Goal: Task Accomplishment & Management: Manage account settings

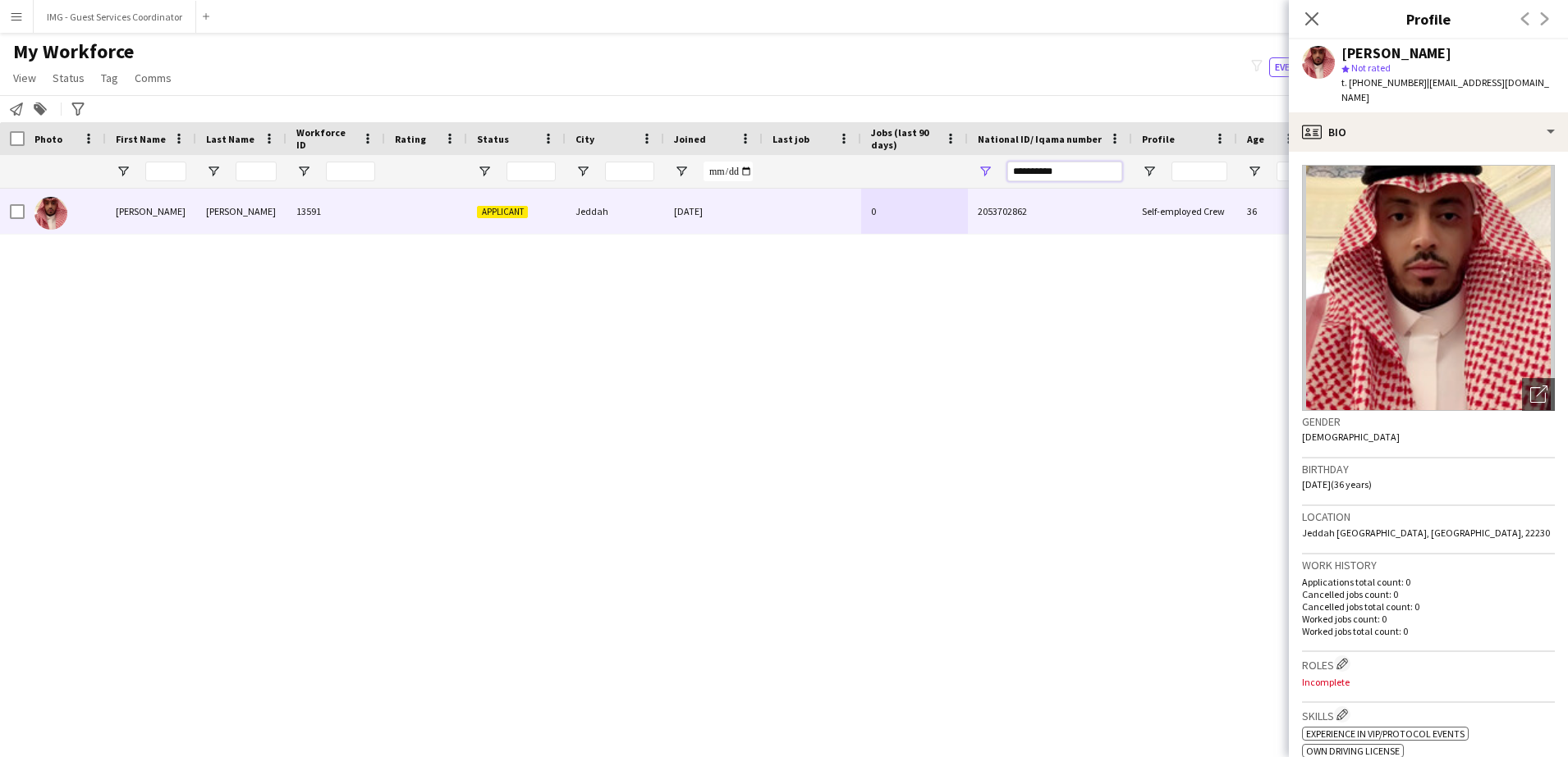
click at [1071, 161] on input "**********" at bounding box center [1064, 171] width 115 height 20
paste input "National ID/ Iqama number Filter Input"
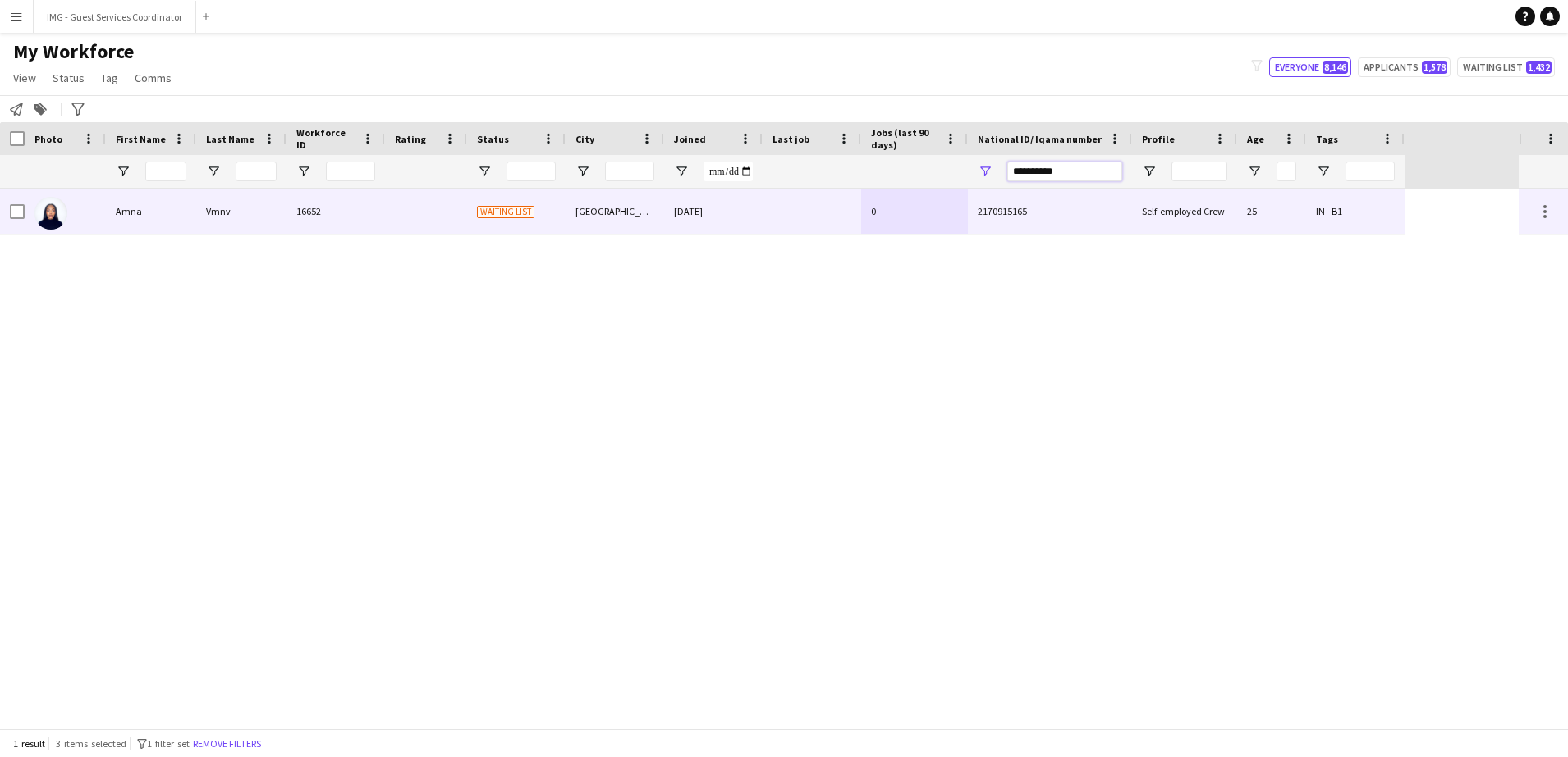
type input "**********"
click at [435, 193] on div at bounding box center [426, 211] width 82 height 45
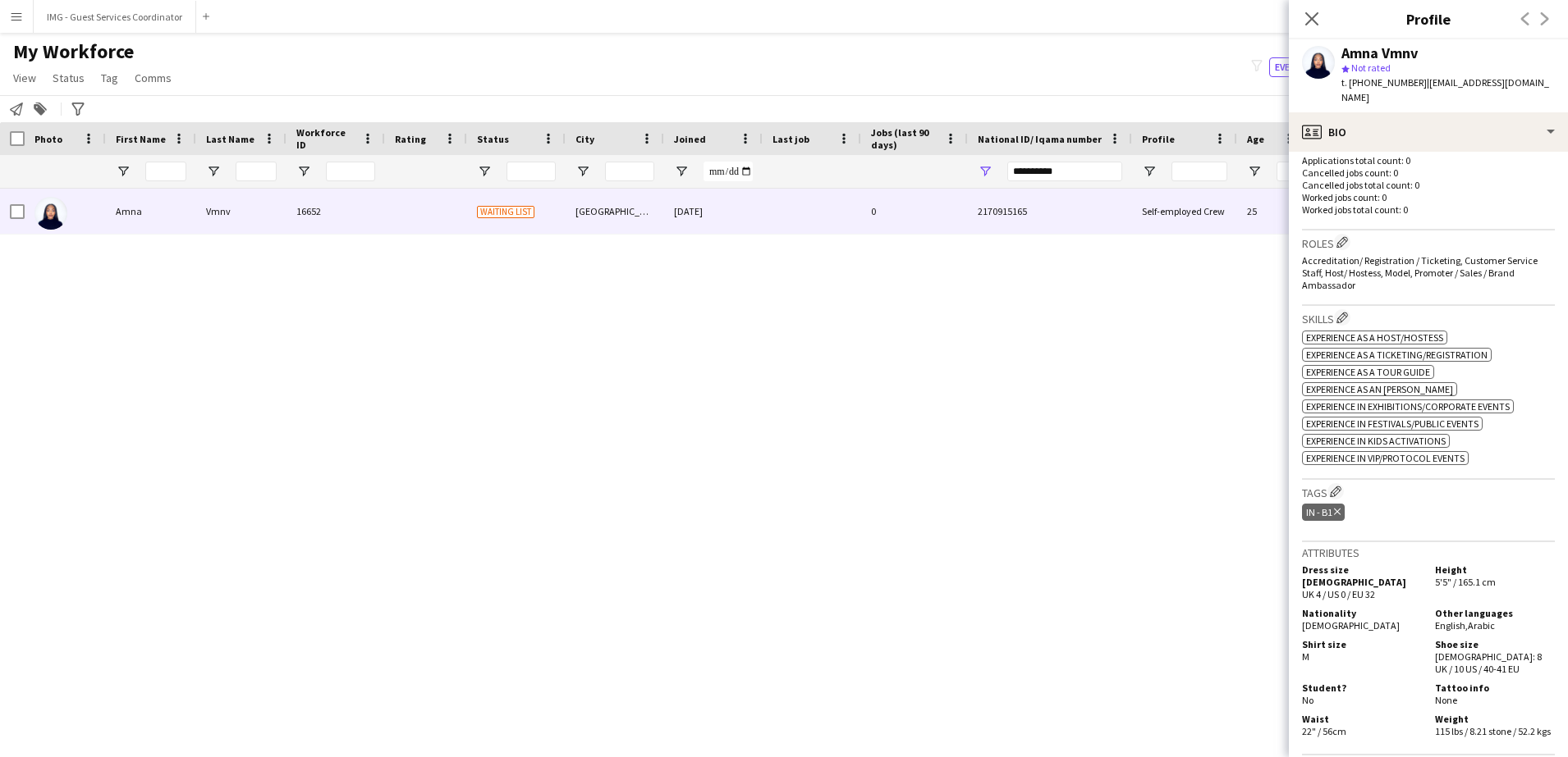
scroll to position [442, 0]
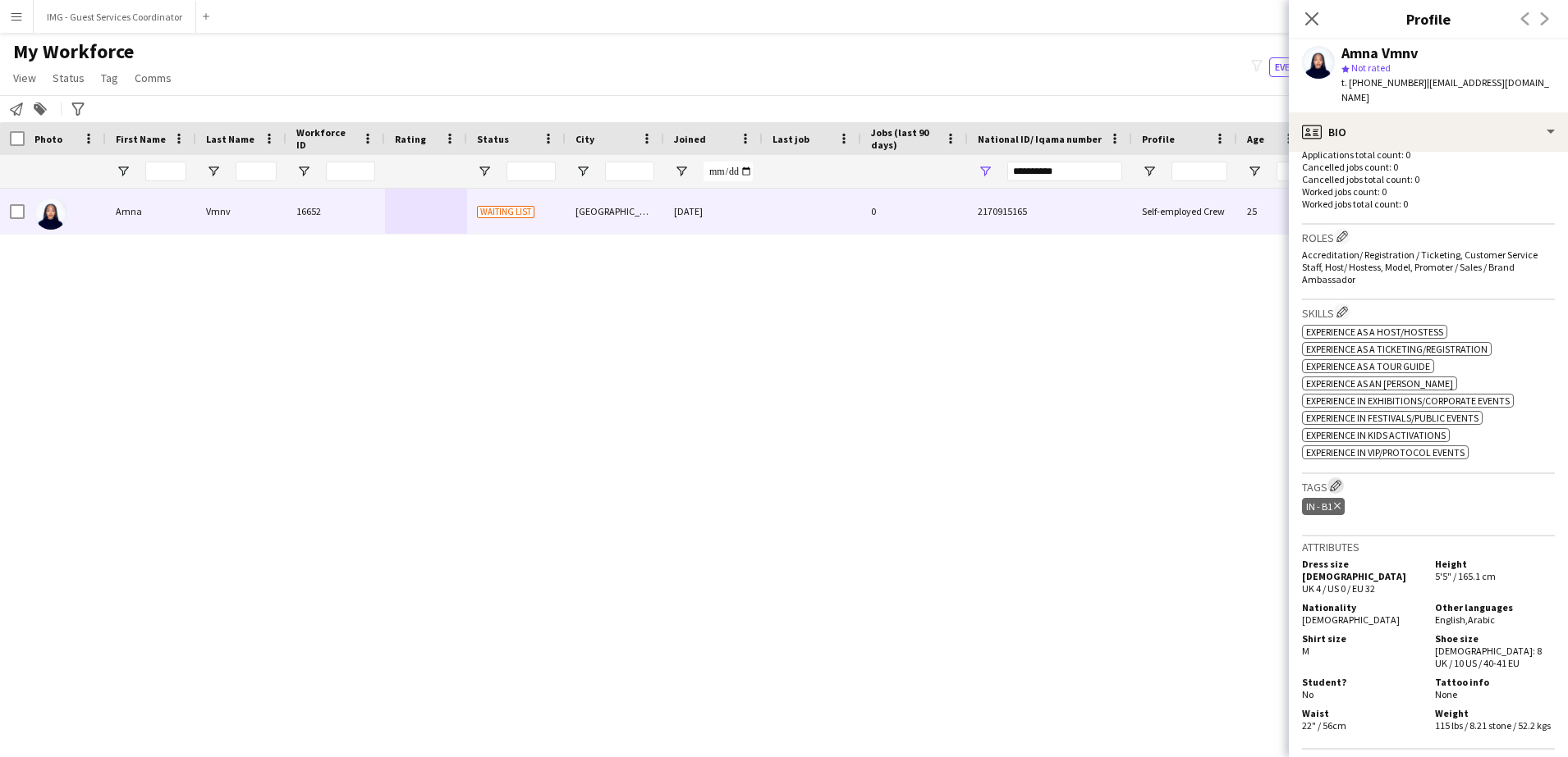
click at [1339, 477] on button "Edit crew company tags" at bounding box center [1336, 486] width 17 height 17
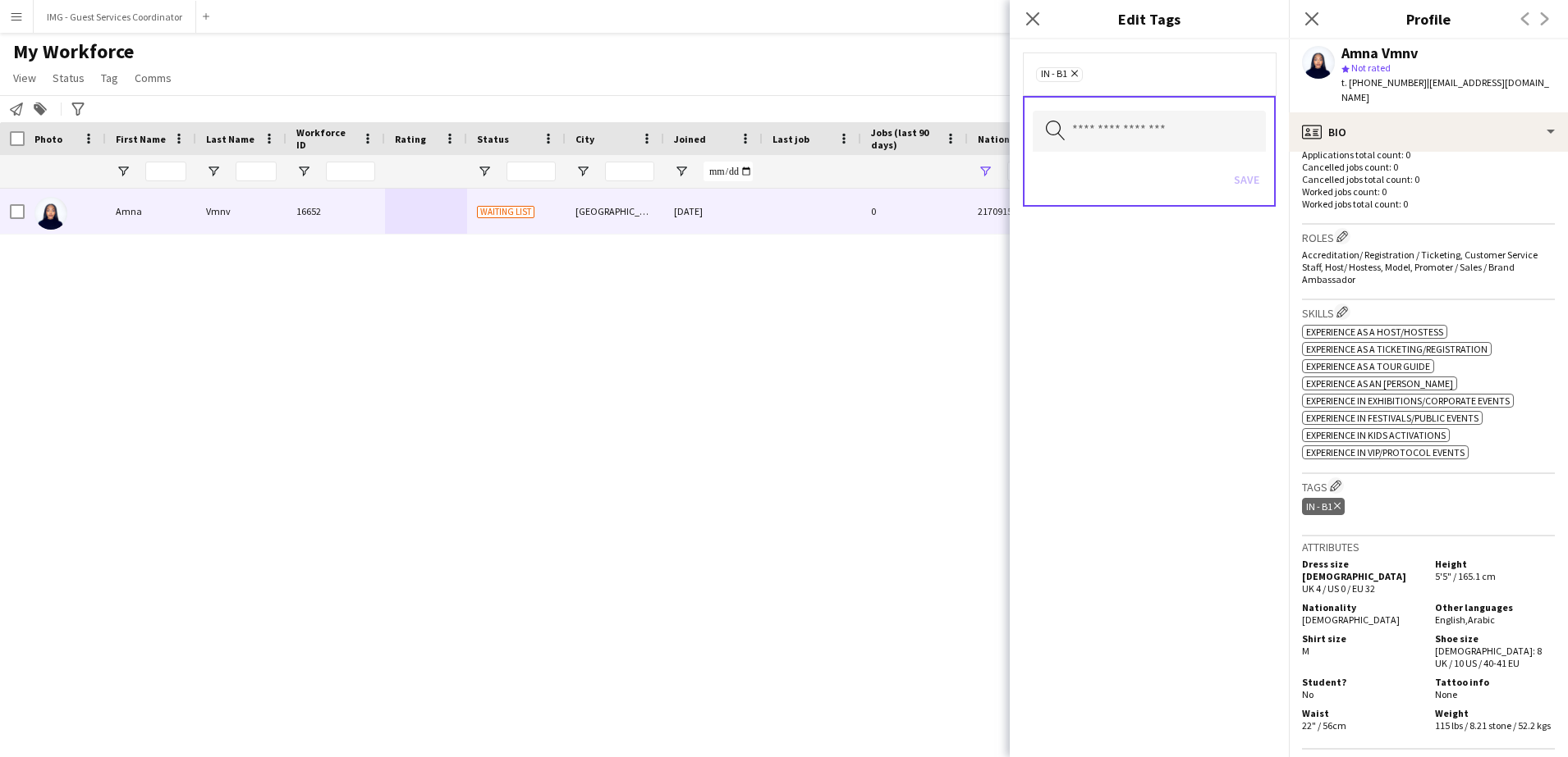
click at [1135, 152] on div "Search by tag name Save" at bounding box center [1149, 151] width 253 height 111
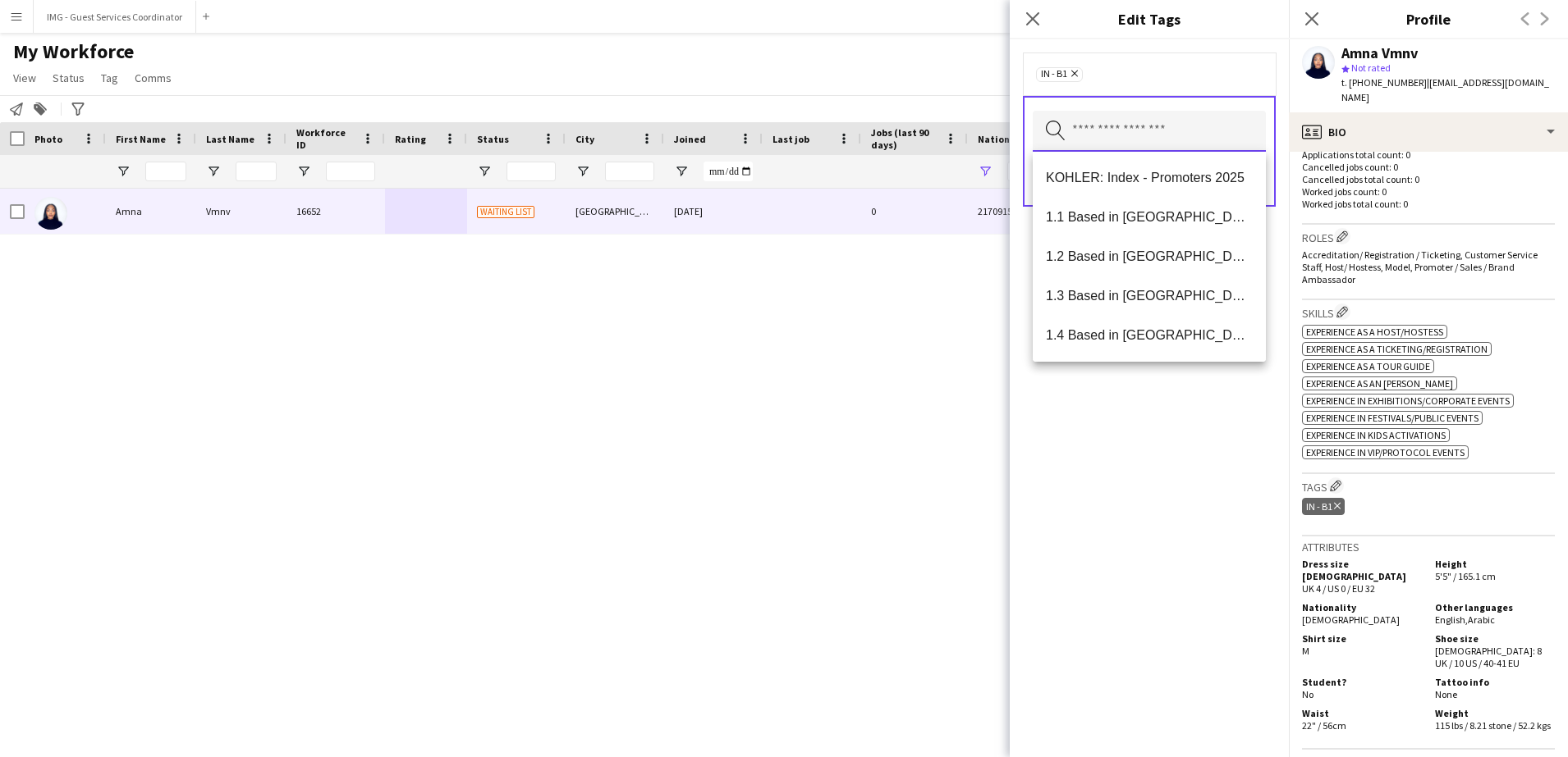
click at [1114, 131] on input "text" at bounding box center [1149, 131] width 233 height 41
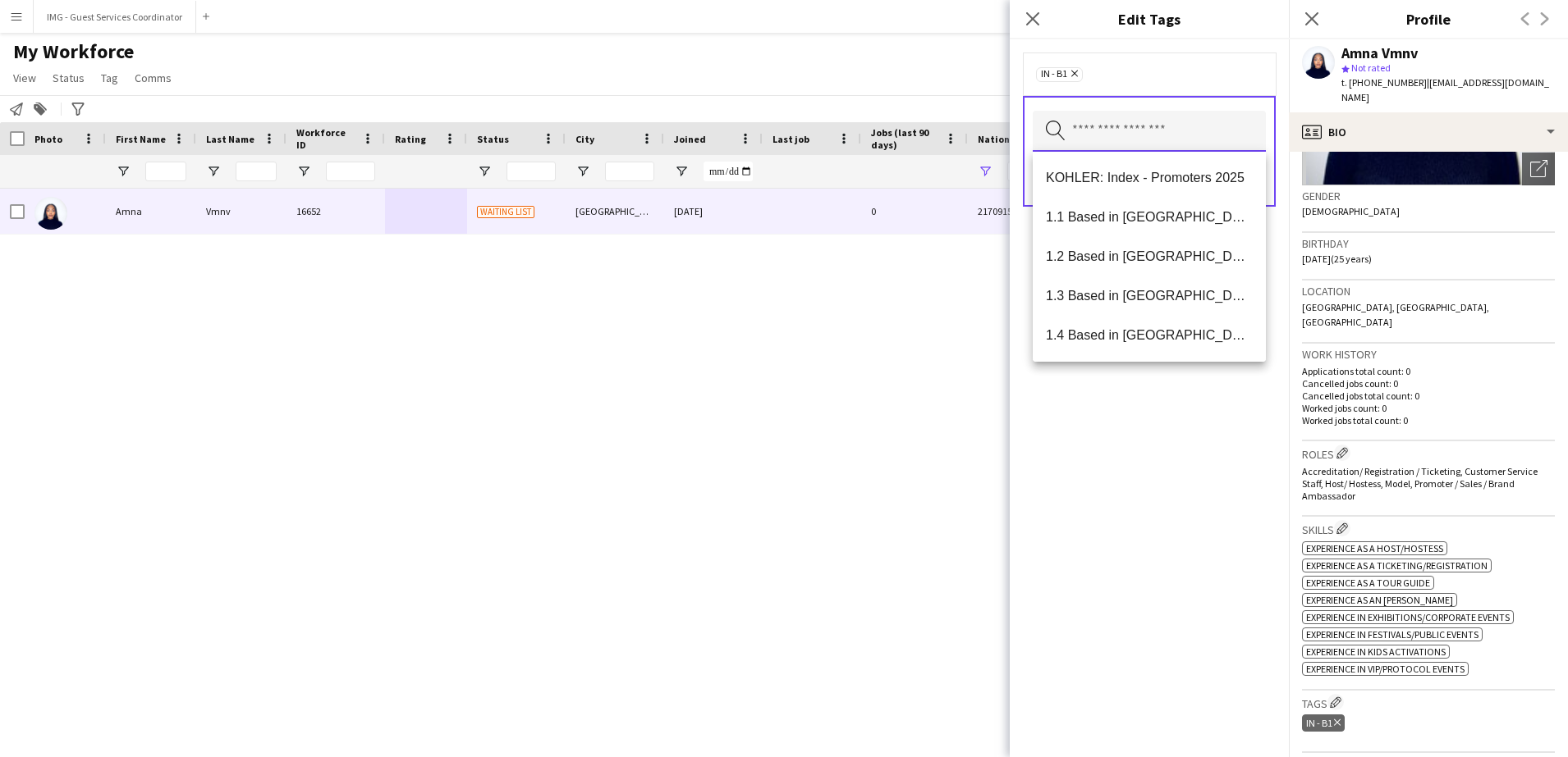
scroll to position [204, 0]
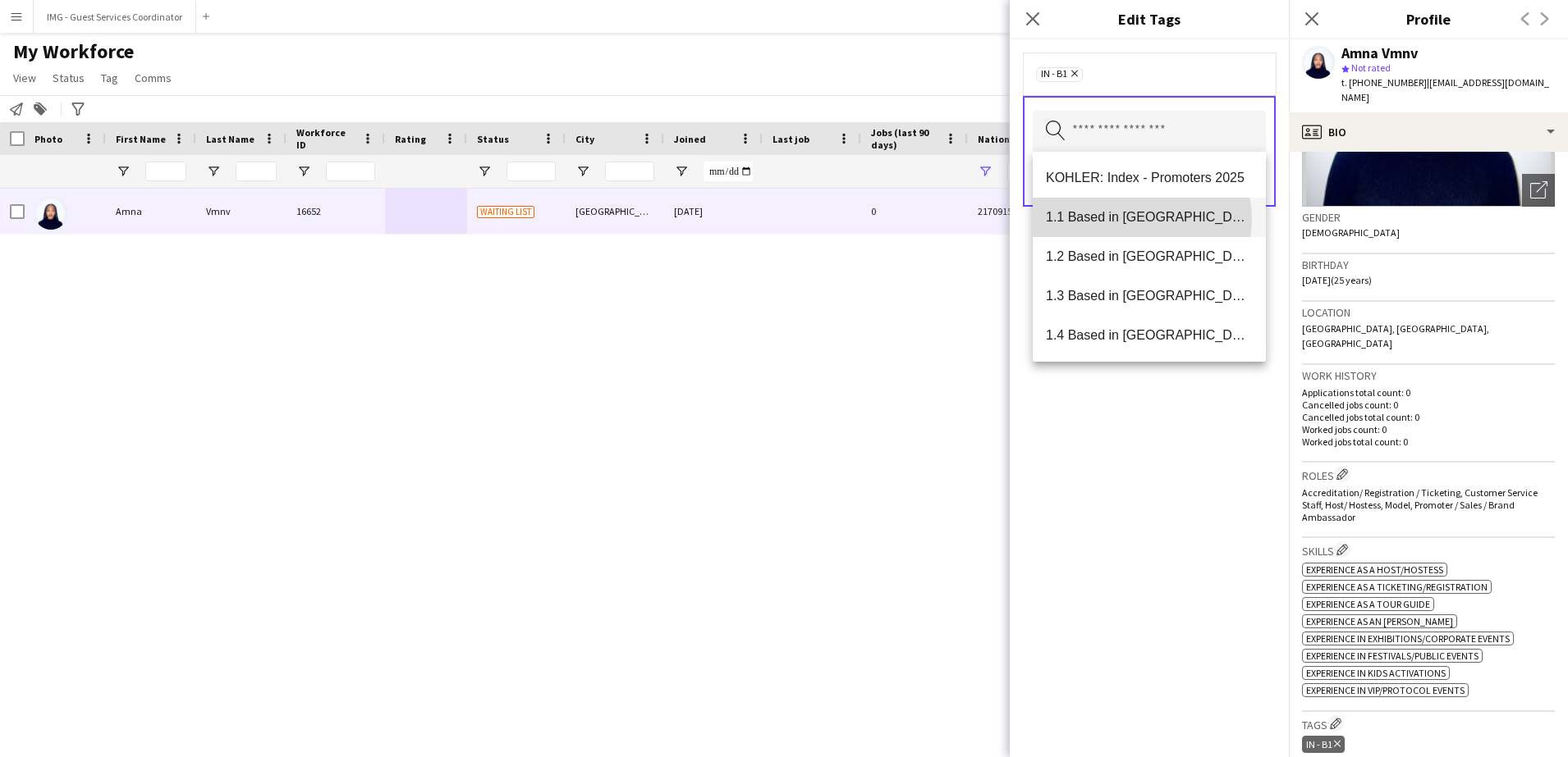
click at [1134, 219] on span "1.1 Based in [GEOGRAPHIC_DATA]" at bounding box center [1149, 216] width 207 height 16
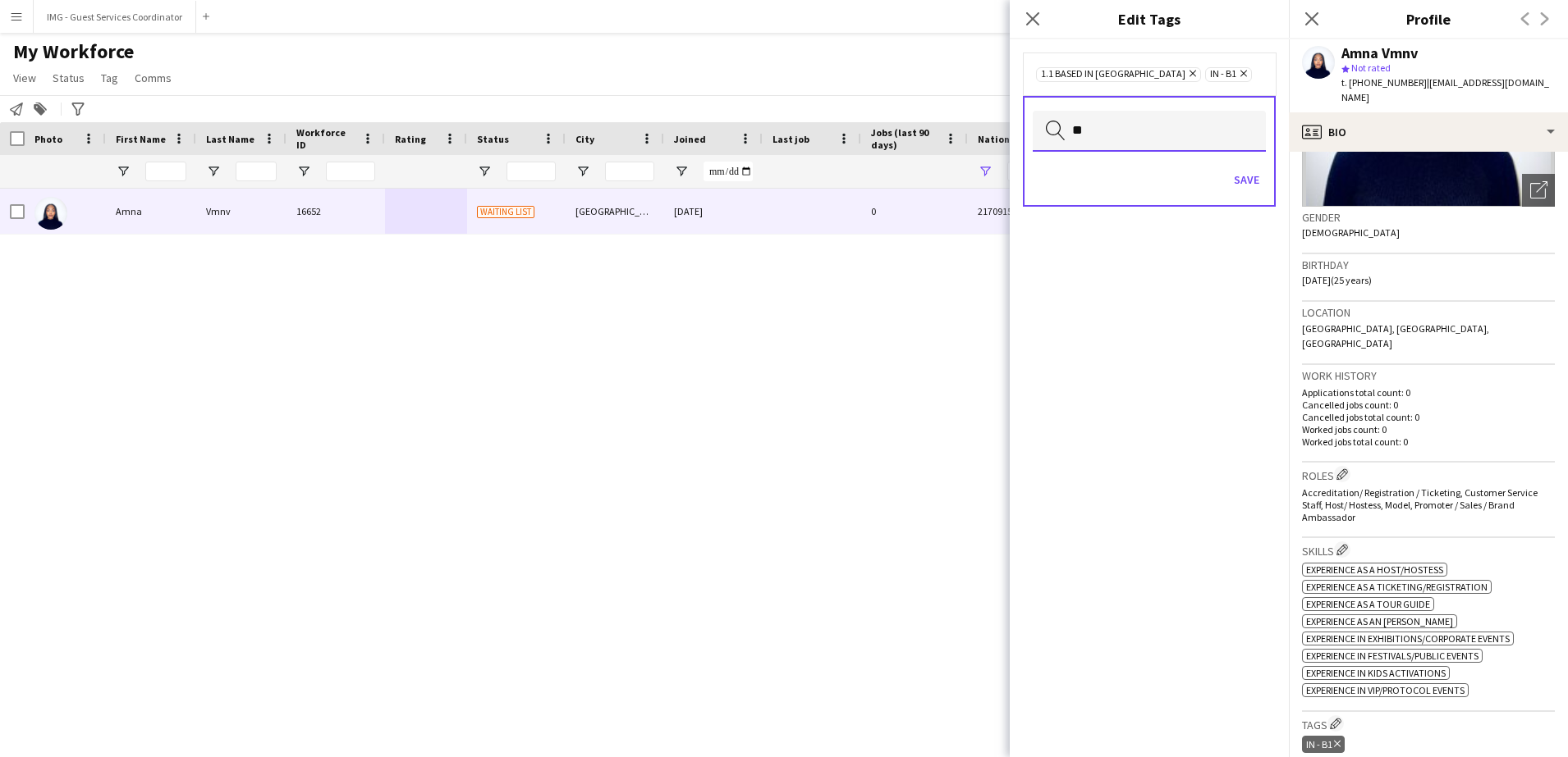
type input "*"
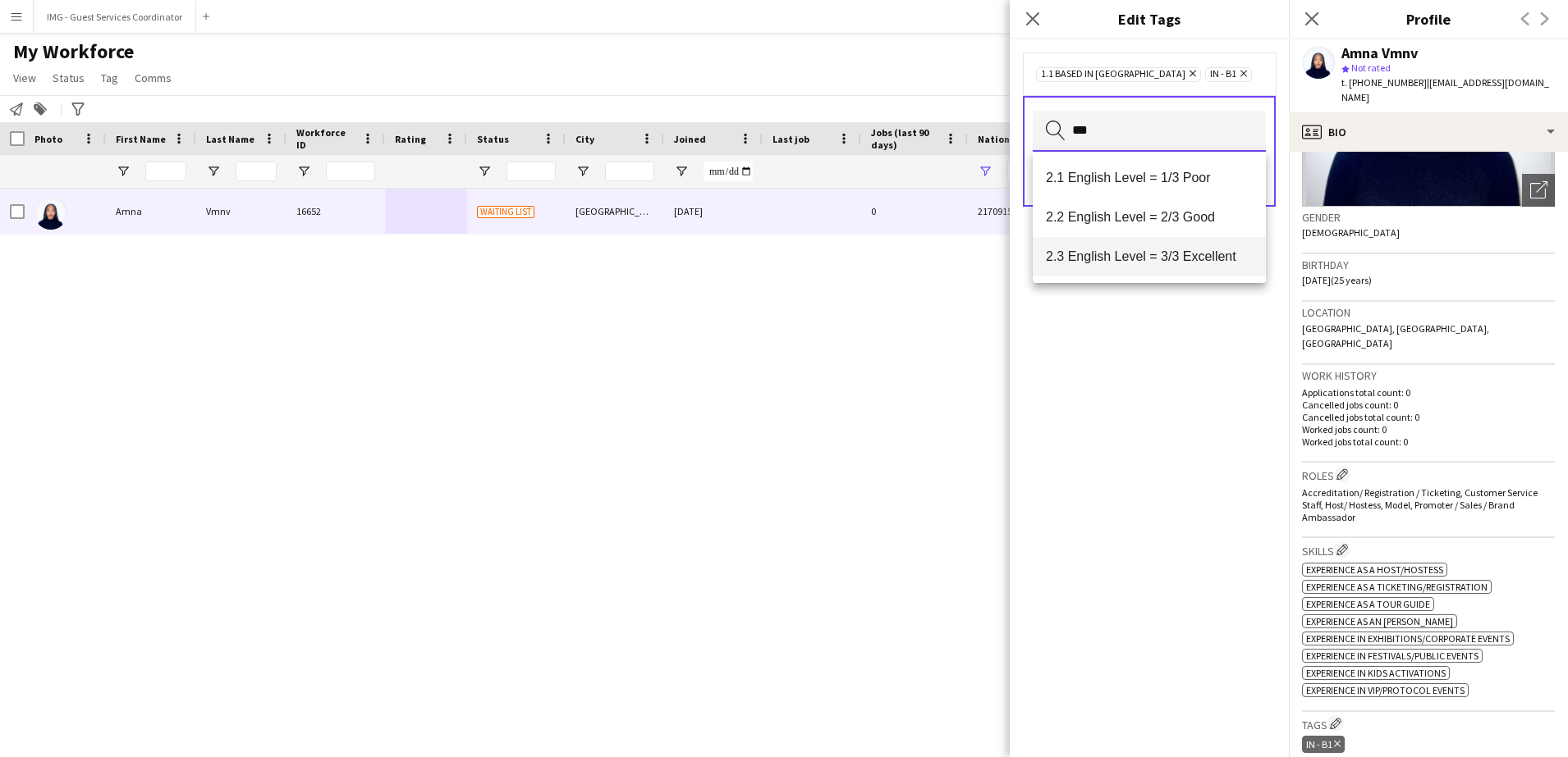
type input "***"
click at [1216, 255] on span "2.3 English Level = 3/3 Excellent" at bounding box center [1149, 256] width 207 height 16
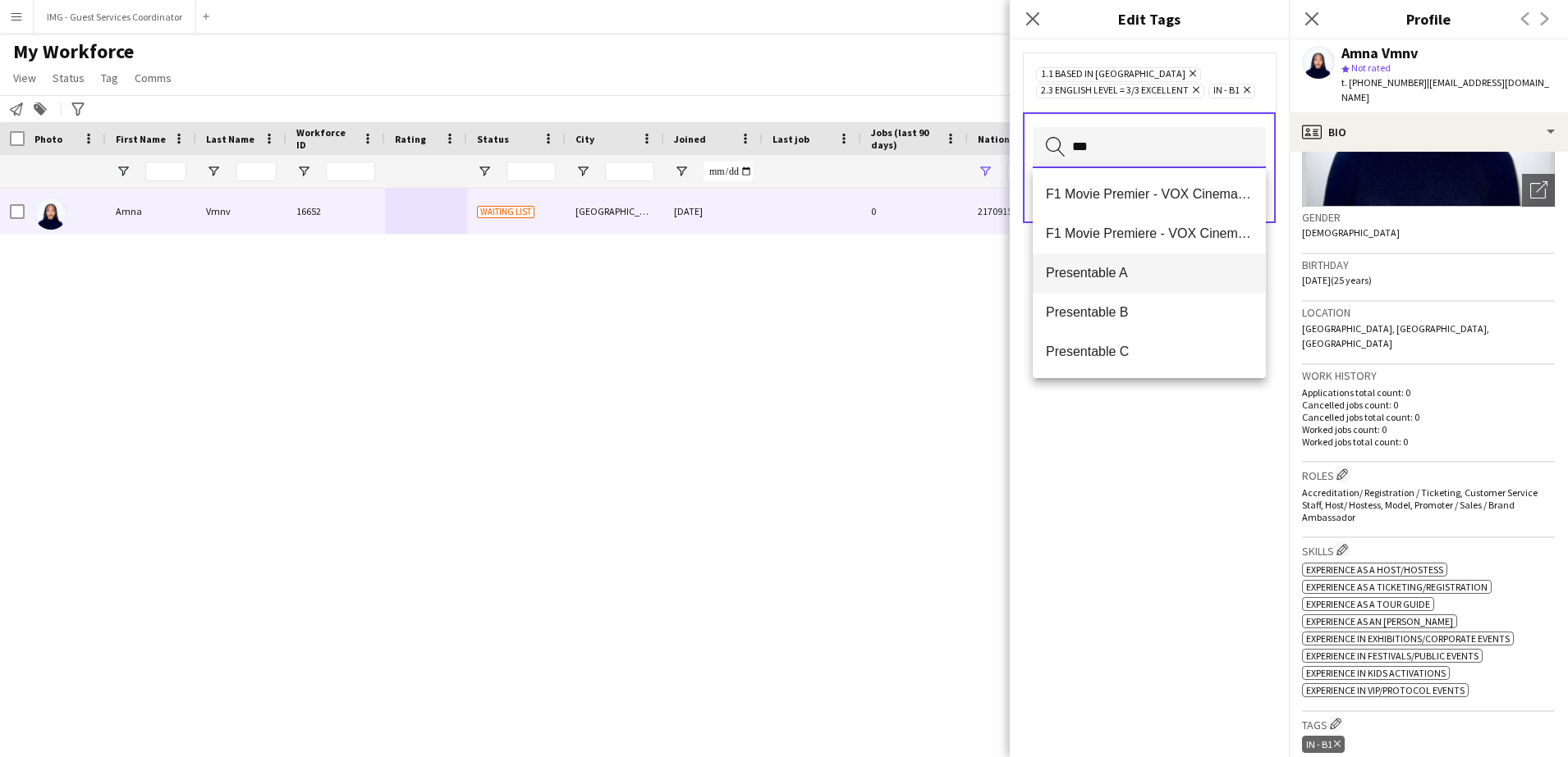
type input "***"
click at [1082, 274] on span "Presentable A" at bounding box center [1149, 272] width 207 height 16
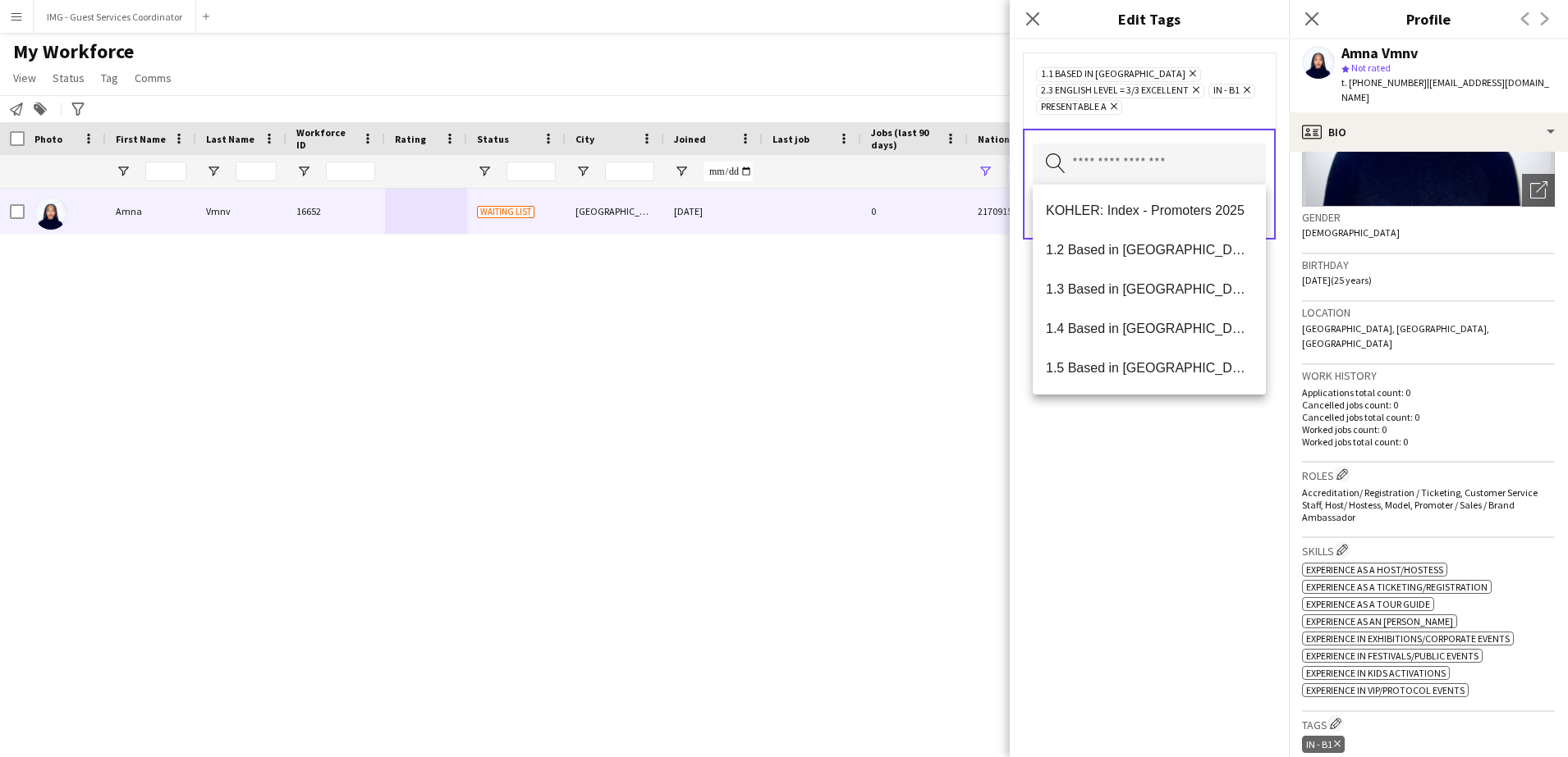
drag, startPoint x: 1118, startPoint y: 485, endPoint x: 1184, endPoint y: 470, distance: 67.7
click at [1184, 470] on div "1.1 Based in [GEOGRAPHIC_DATA] Remove 2.3 English Level = 3/3 Excellent Remove …" at bounding box center [1149, 398] width 279 height 718
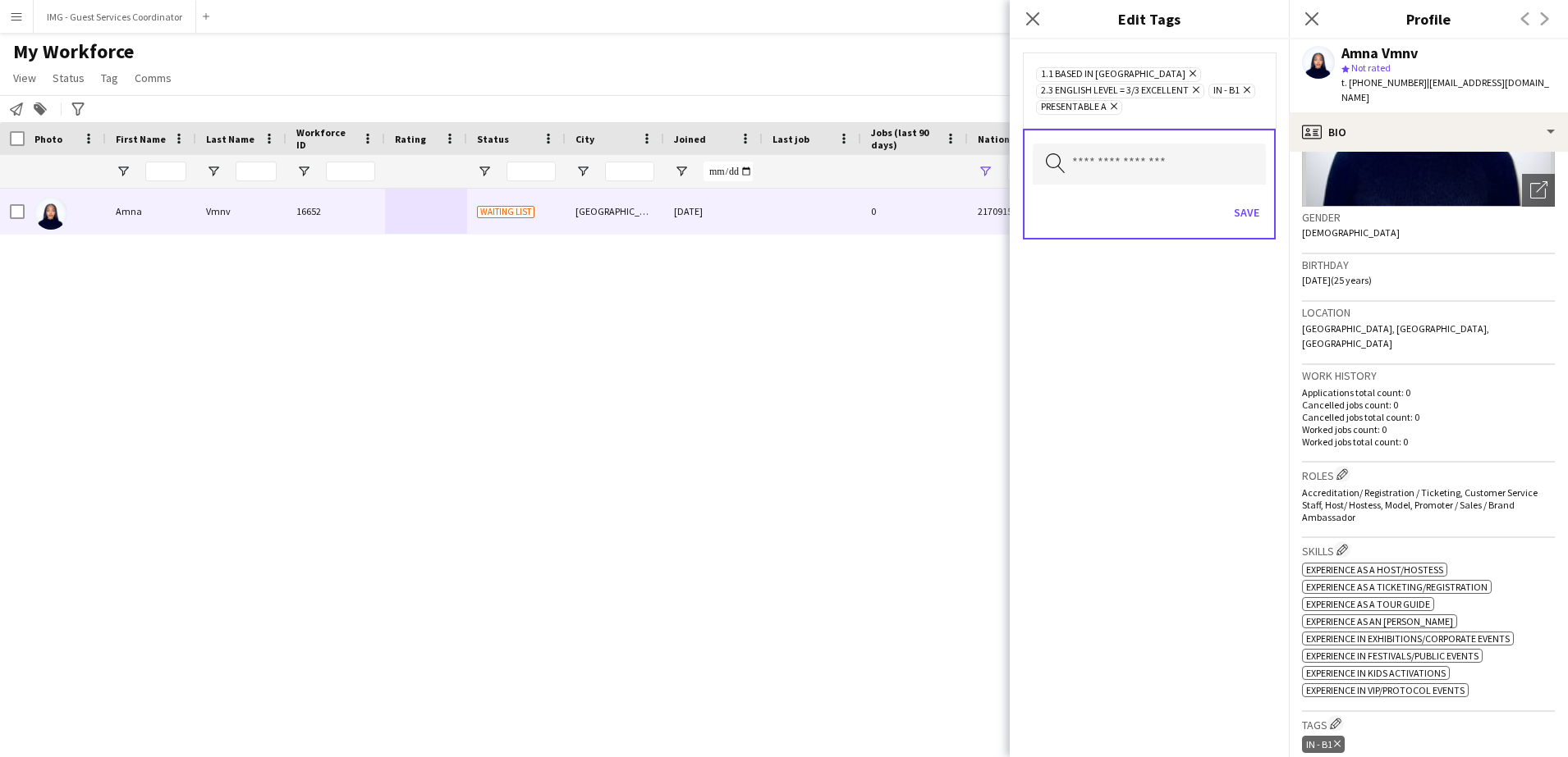
click at [1184, 470] on div "1.1 Based in [GEOGRAPHIC_DATA] Remove 2.3 English Level = 3/3 Excellent Remove …" at bounding box center [1149, 398] width 279 height 718
click at [1254, 210] on button "Save" at bounding box center [1246, 213] width 38 height 26
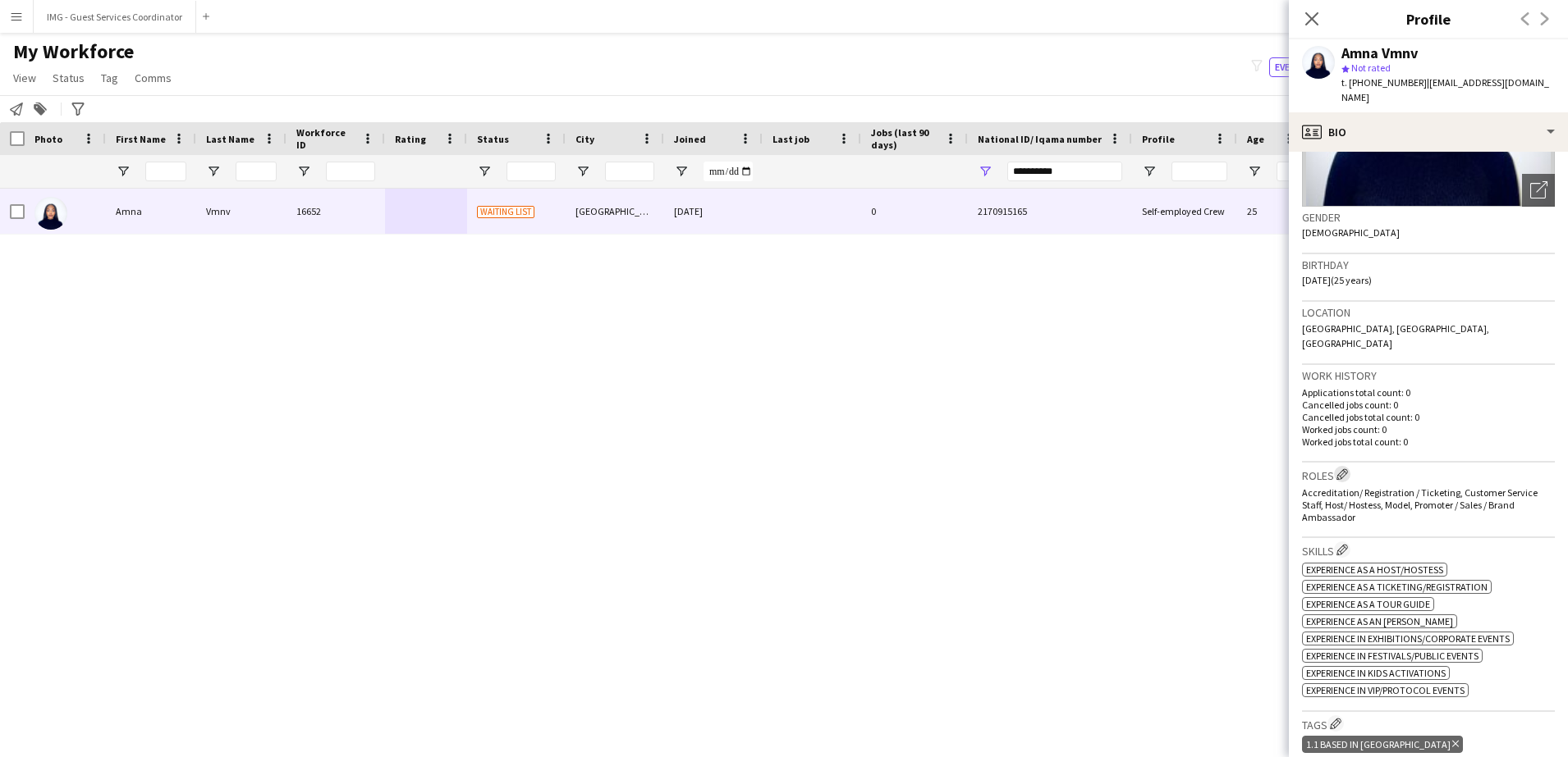
click at [1343, 469] on app-icon "Edit crew company roles" at bounding box center [1342, 475] width 11 height 11
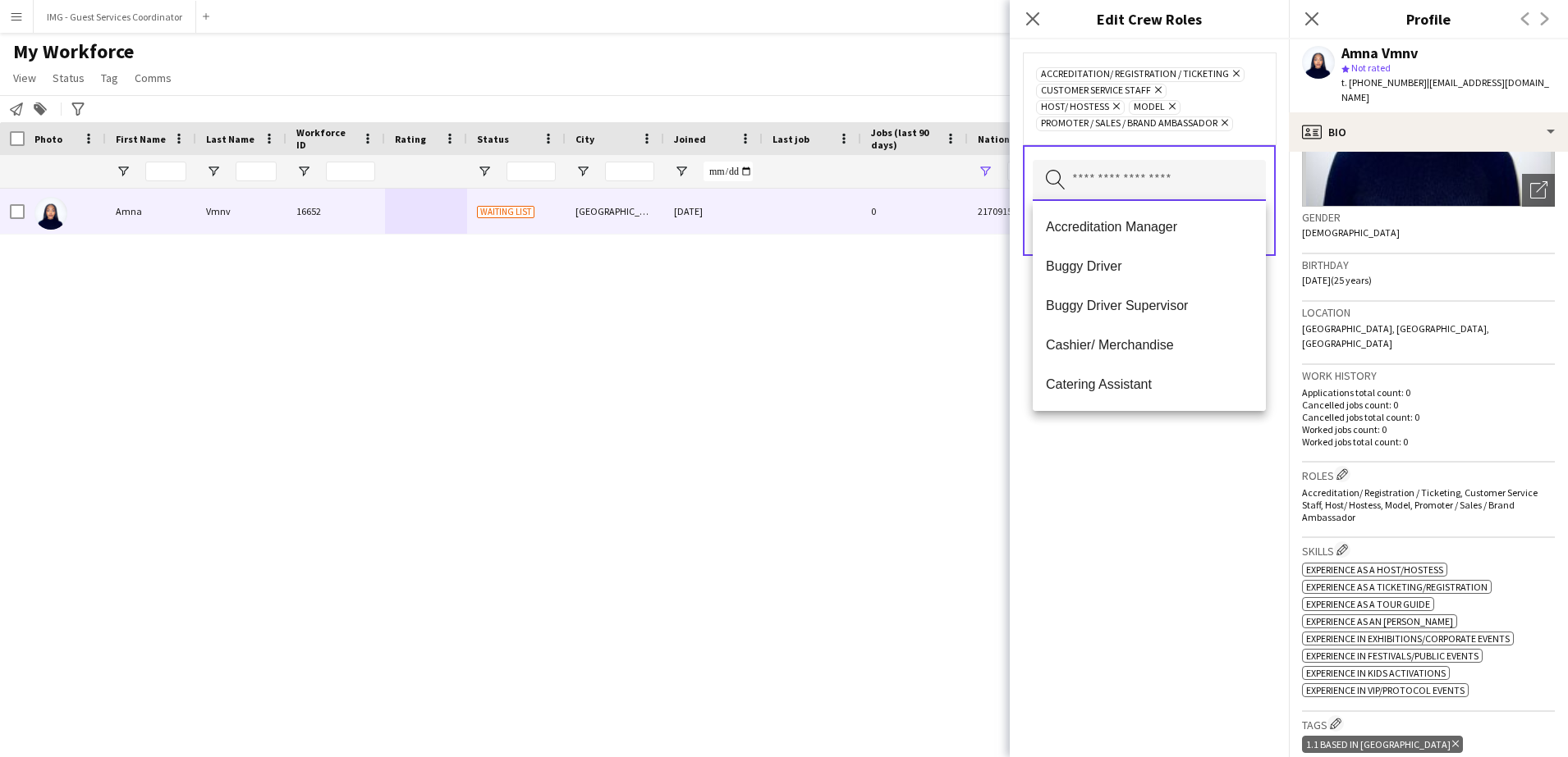
click at [1115, 181] on input "text" at bounding box center [1149, 181] width 233 height 41
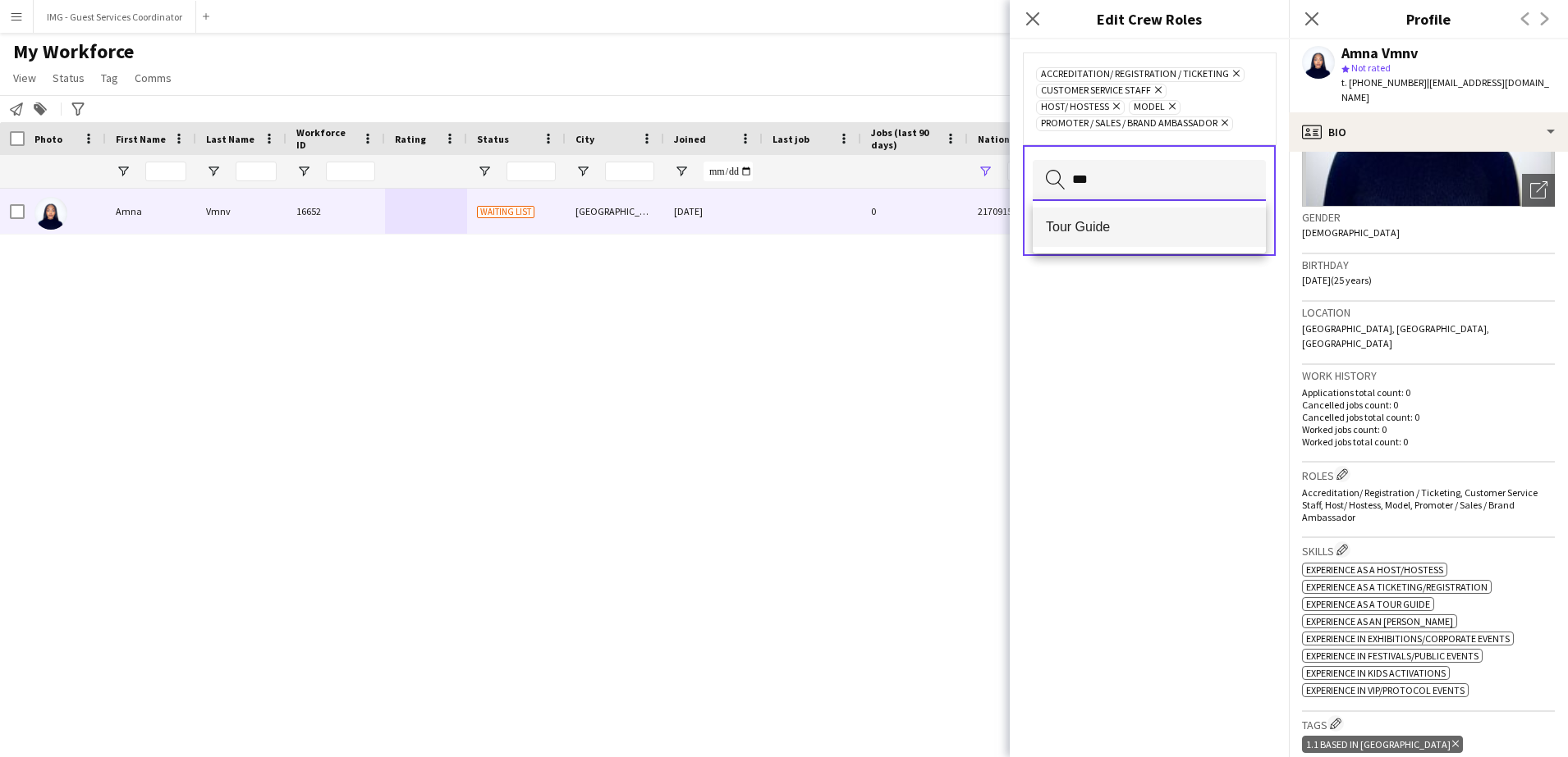
type input "***"
click at [1119, 229] on span "Tour Guide" at bounding box center [1149, 227] width 207 height 16
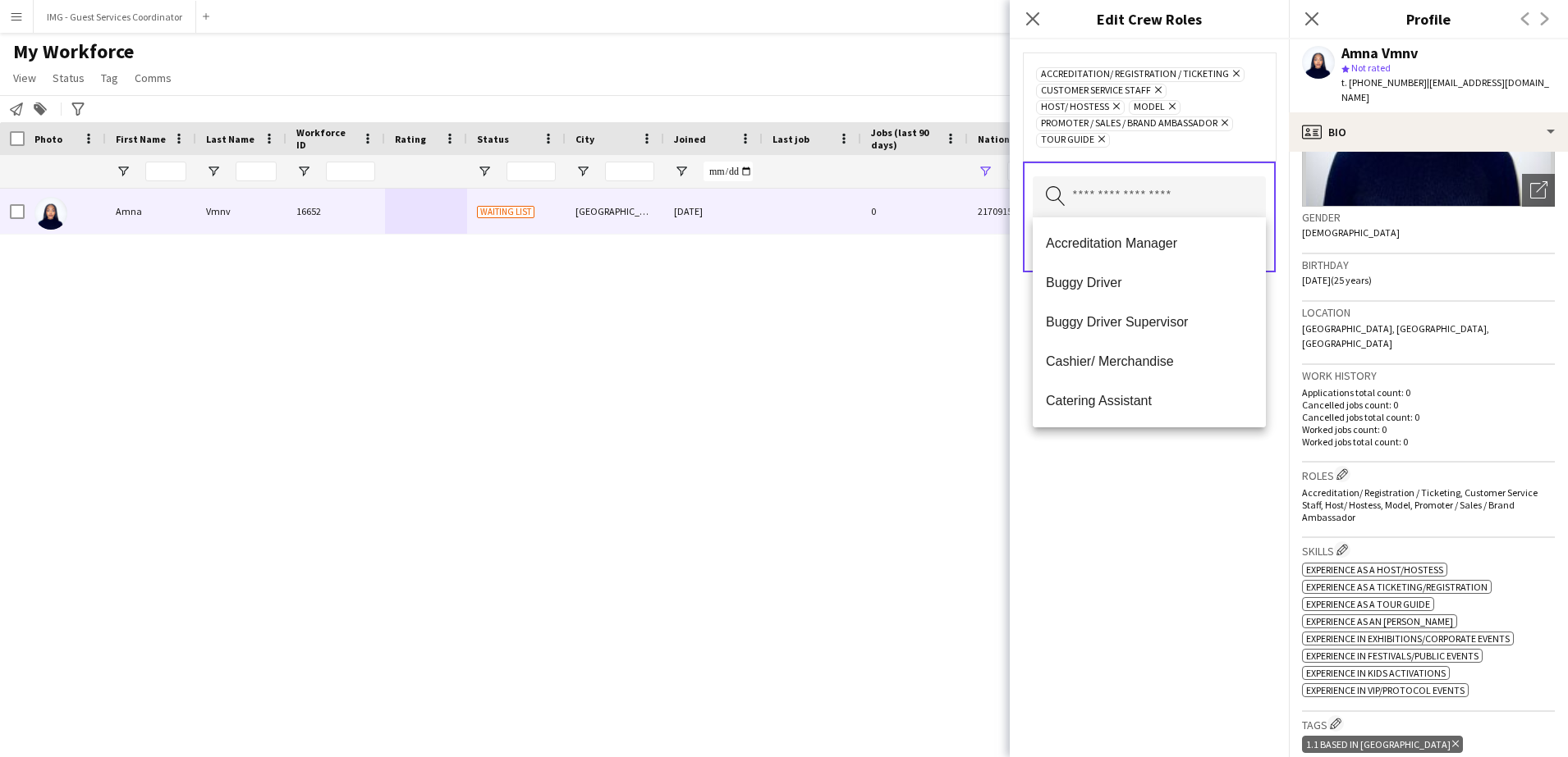
click at [1168, 447] on div "Accreditation/ Registration / Ticketing Remove Customer Service Staff Remove Ho…" at bounding box center [1149, 398] width 279 height 718
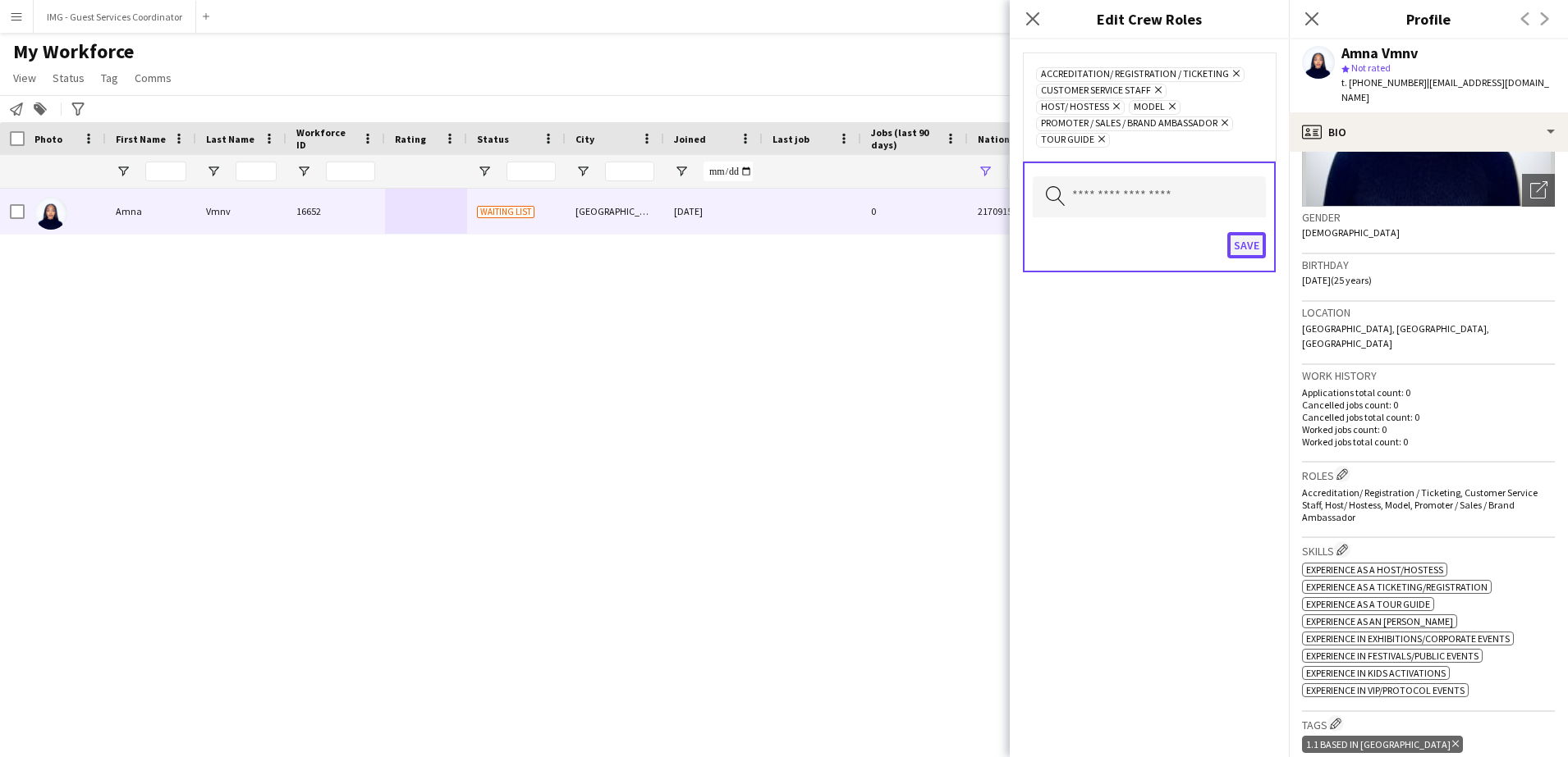
click at [1245, 253] on button "Save" at bounding box center [1246, 245] width 38 height 26
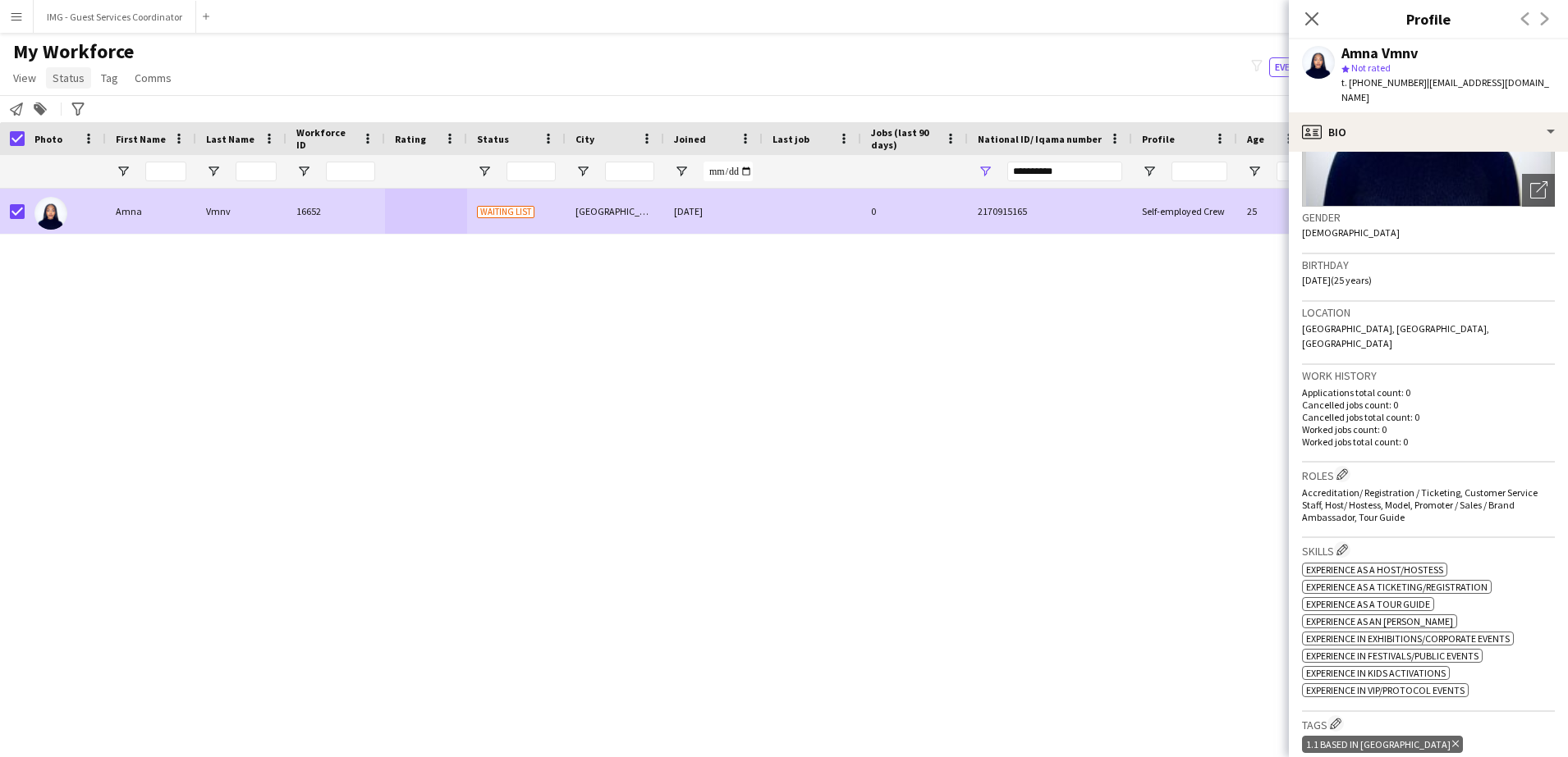
click at [68, 73] on span "Status" at bounding box center [68, 78] width 32 height 15
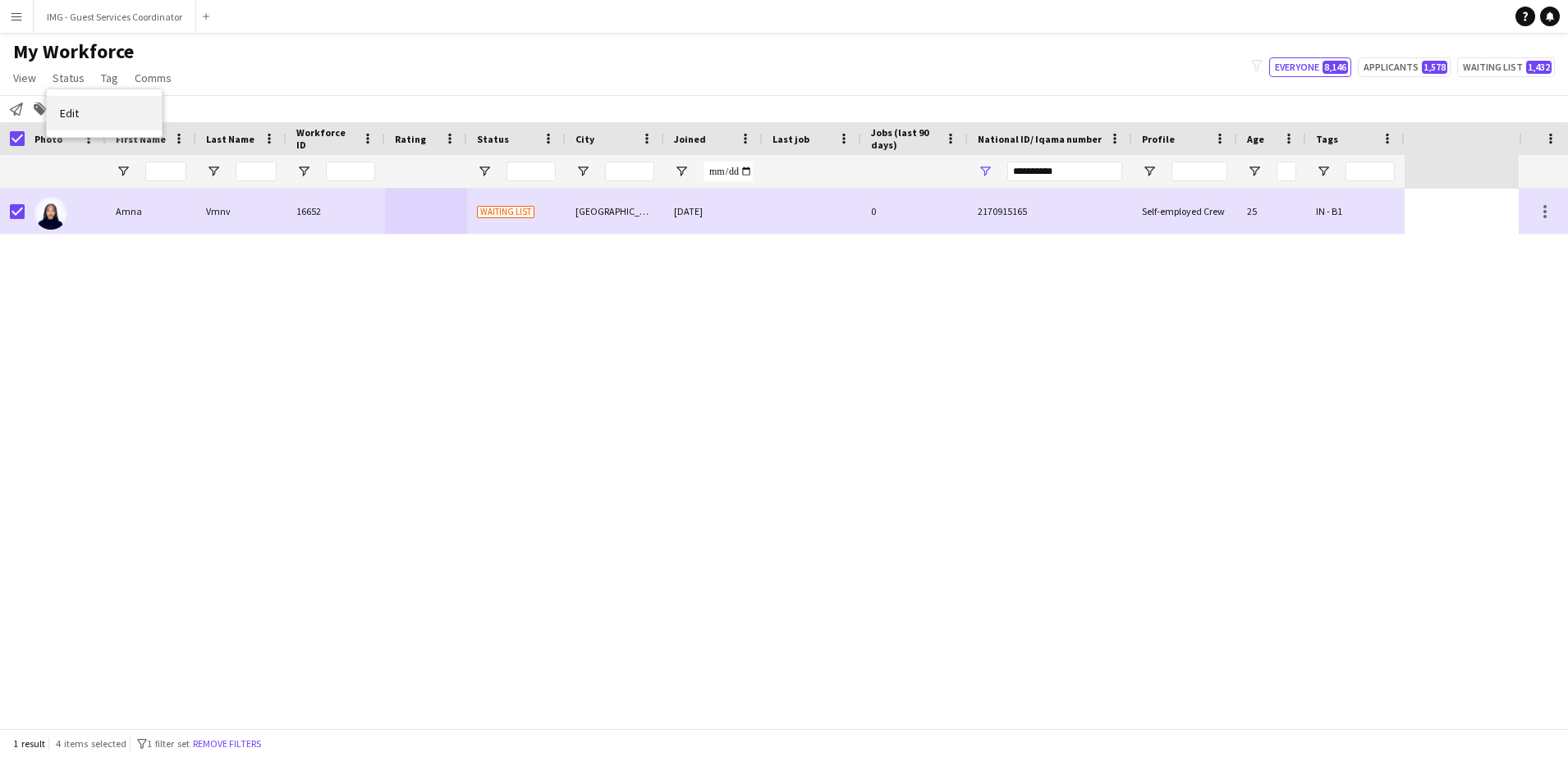
click at [105, 103] on link "Edit" at bounding box center [104, 113] width 115 height 34
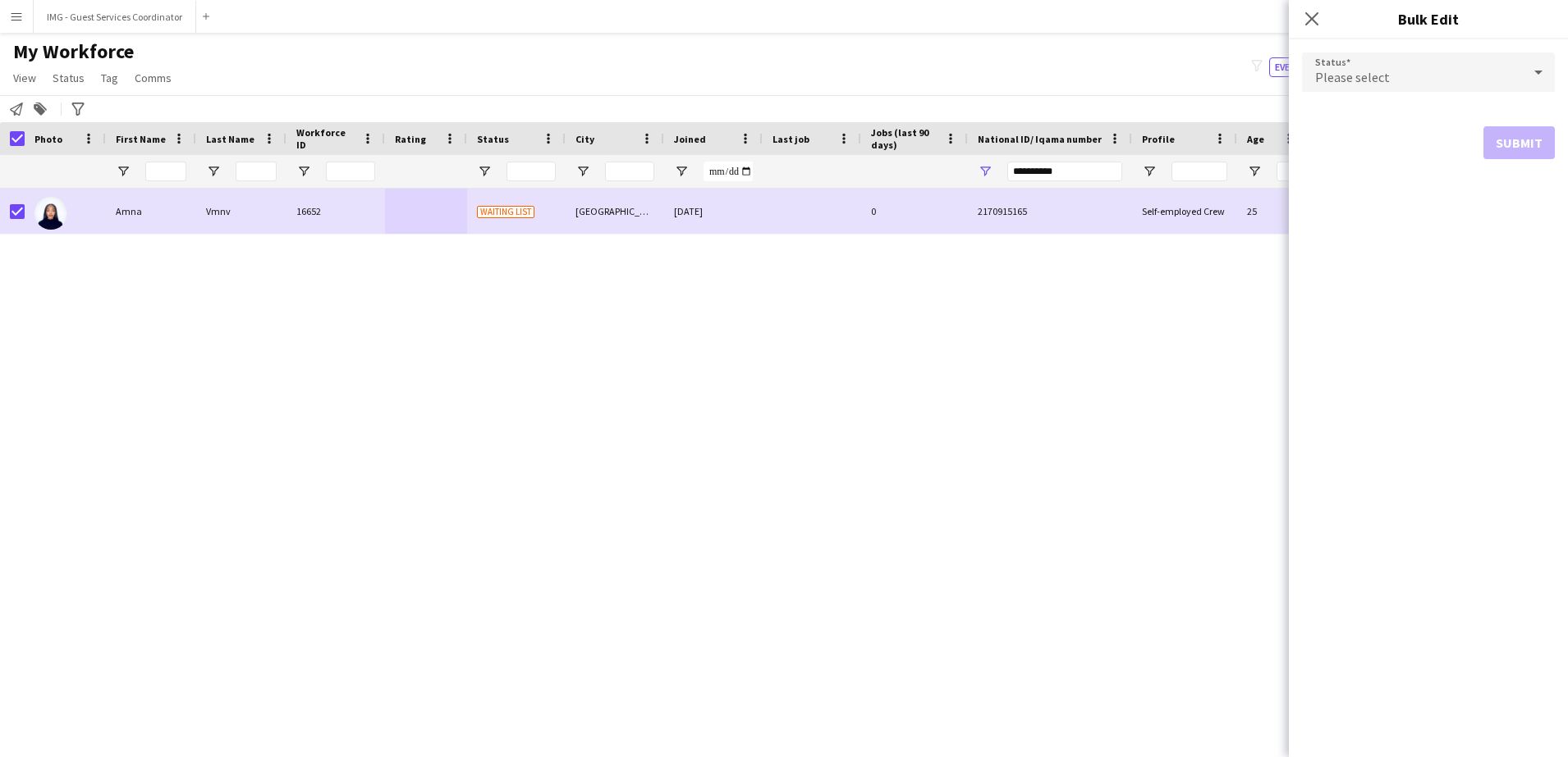
click at [1387, 73] on div "Please select" at bounding box center [1412, 72] width 220 height 39
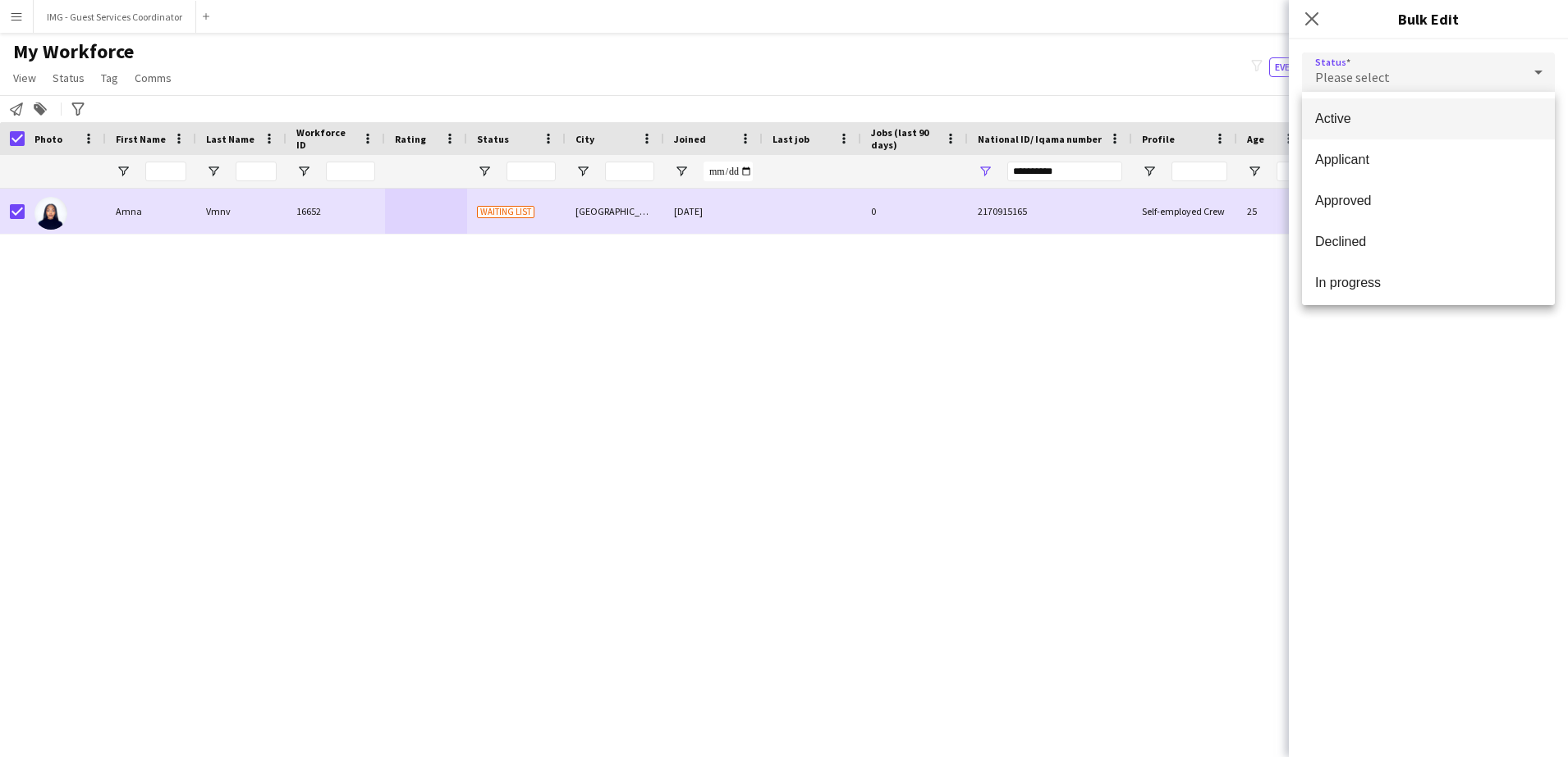
click at [1394, 127] on span "Active" at bounding box center [1428, 118] width 227 height 16
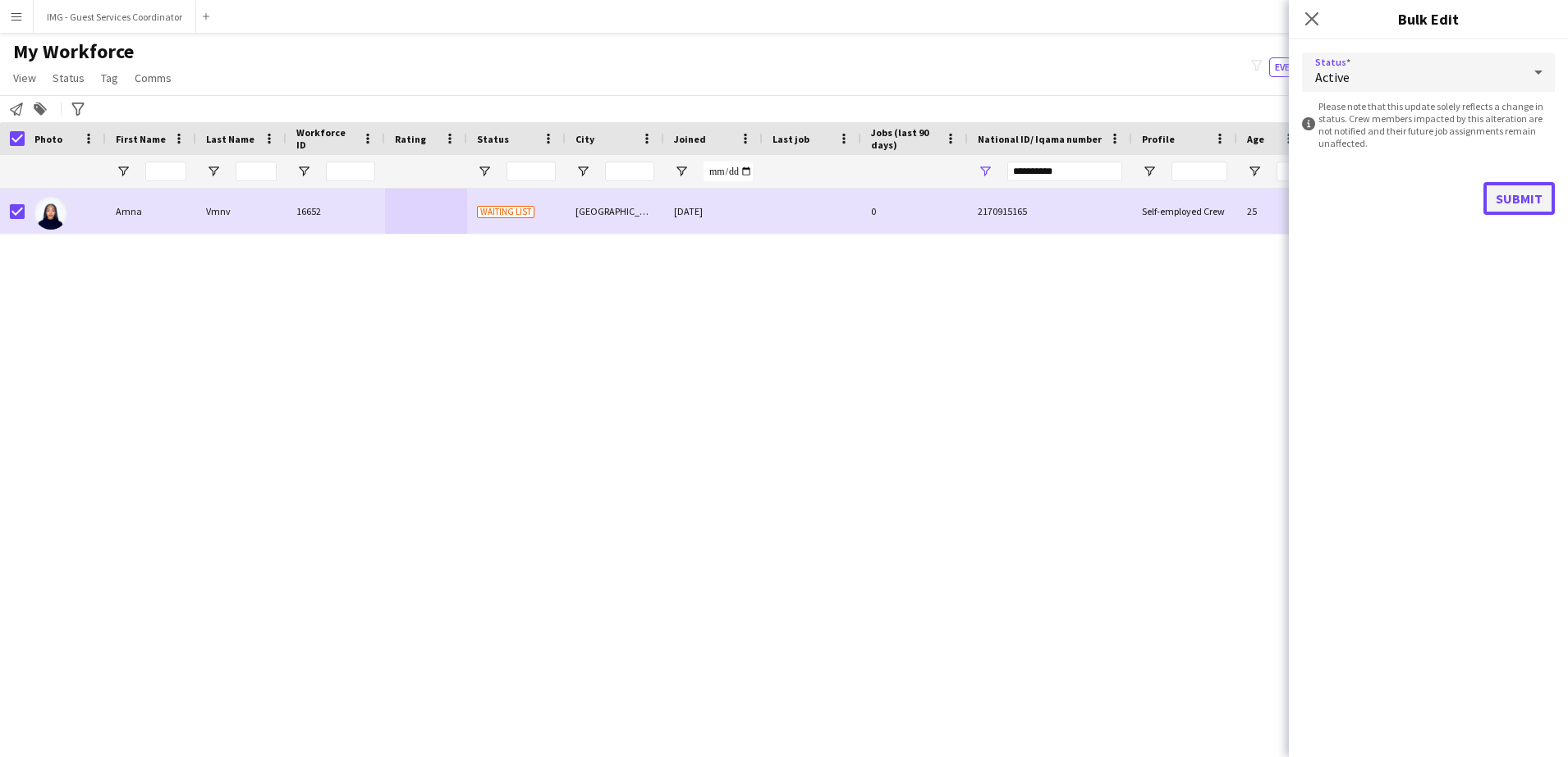
click at [1532, 192] on button "Submit" at bounding box center [1519, 198] width 72 height 33
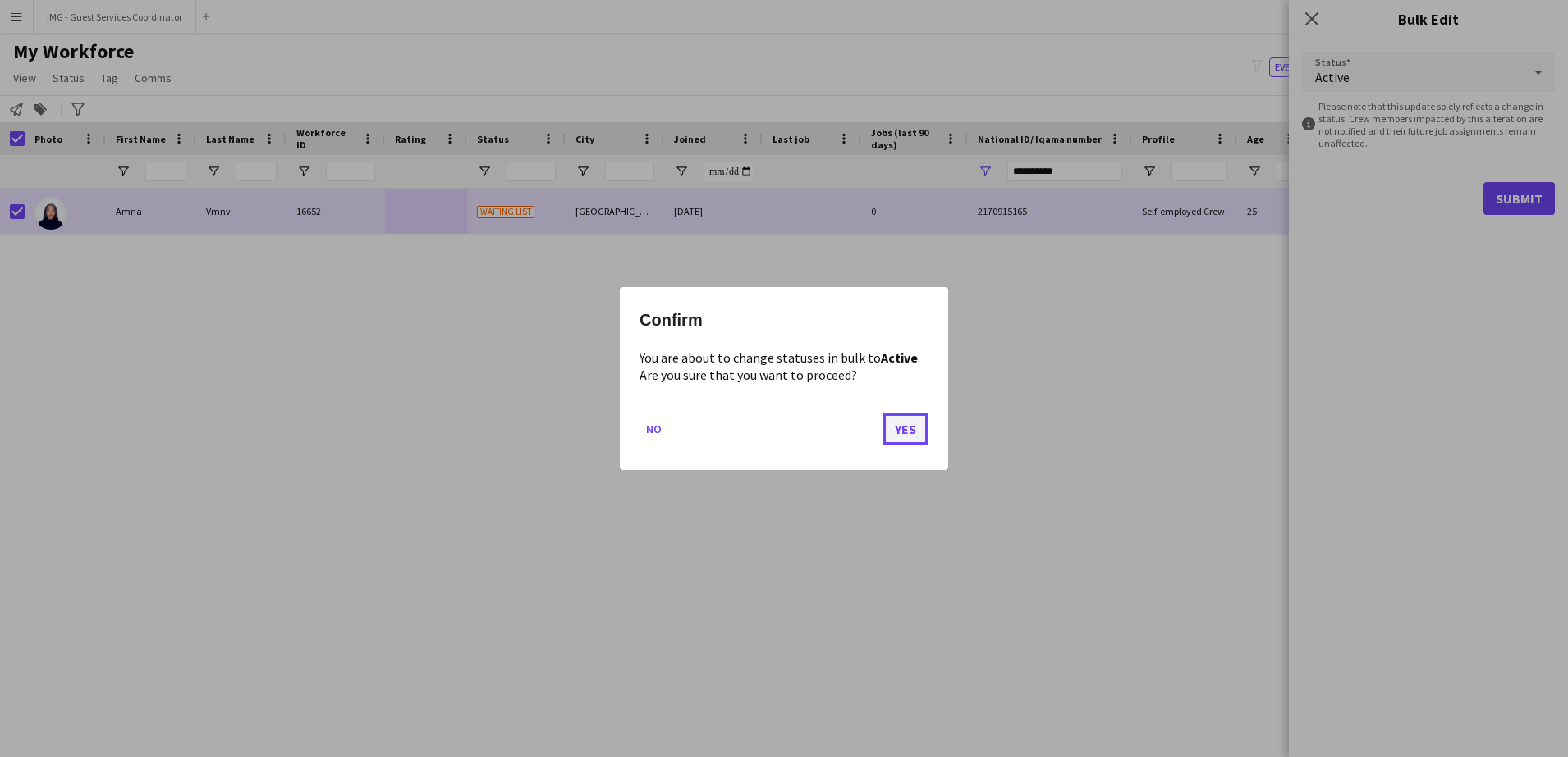
click at [923, 425] on button "Yes" at bounding box center [905, 429] width 46 height 33
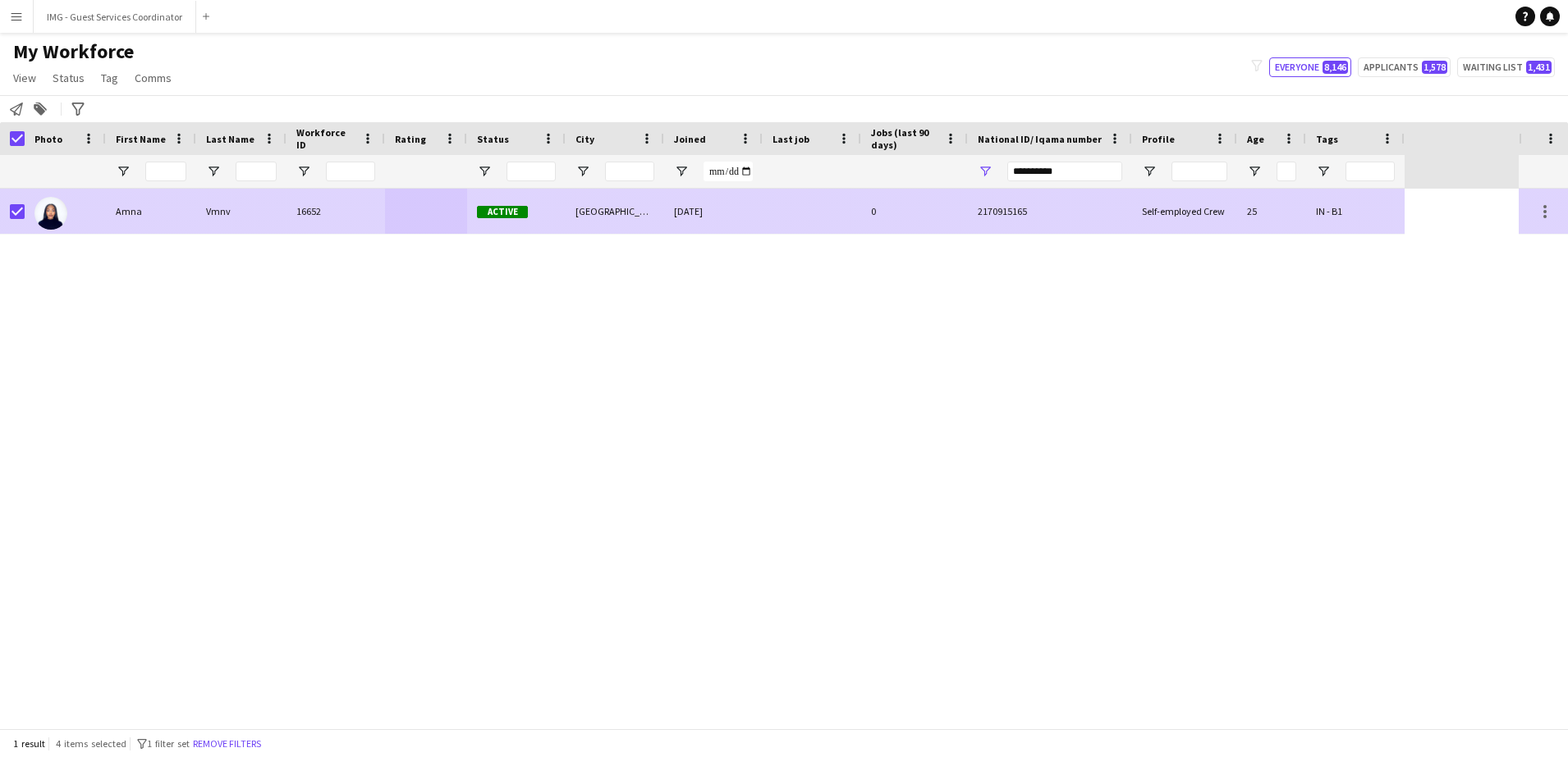
click at [1356, 223] on div "IN - B1" at bounding box center [1355, 211] width 99 height 45
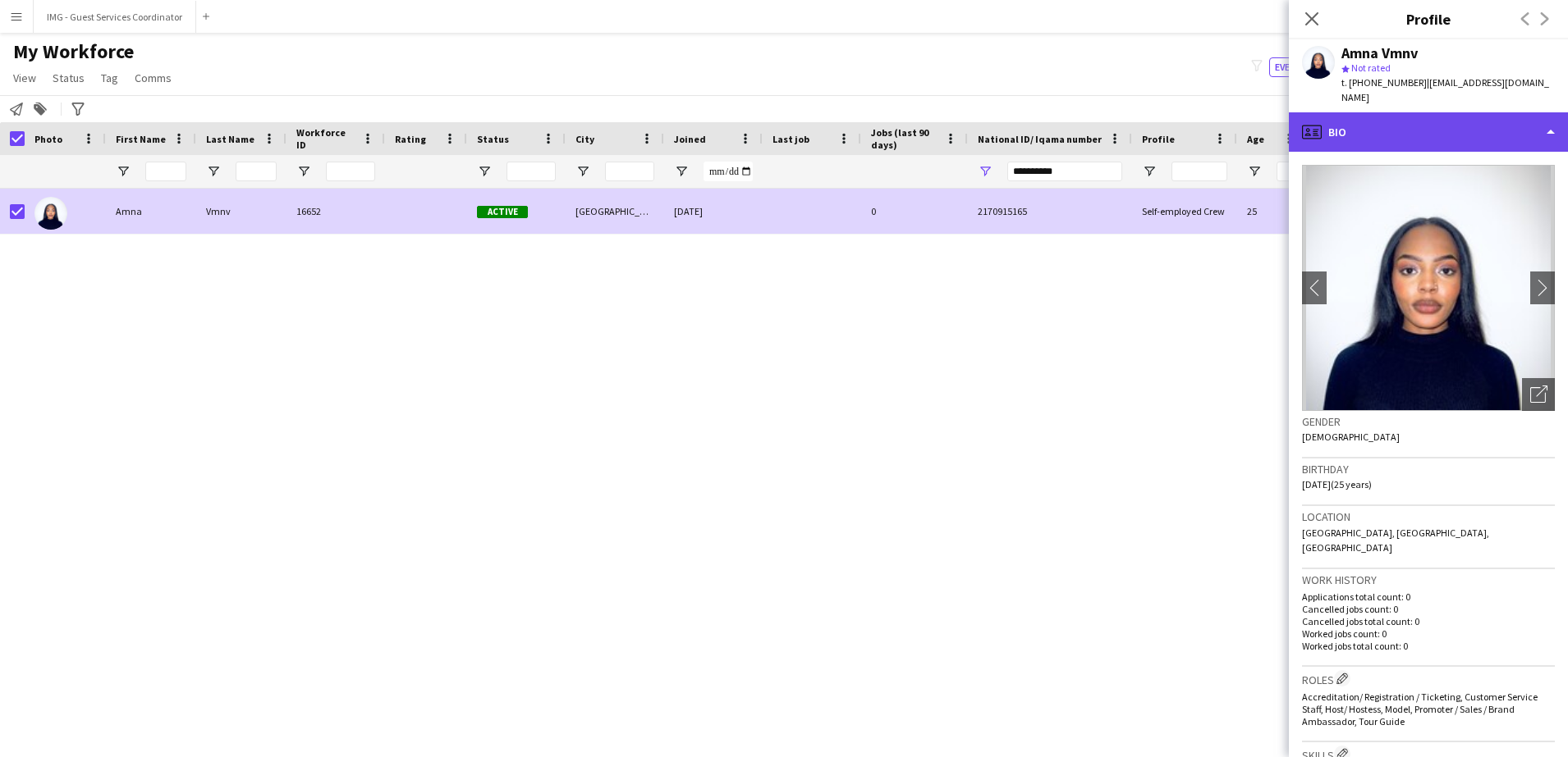
click at [1436, 117] on div "profile Bio" at bounding box center [1428, 132] width 279 height 39
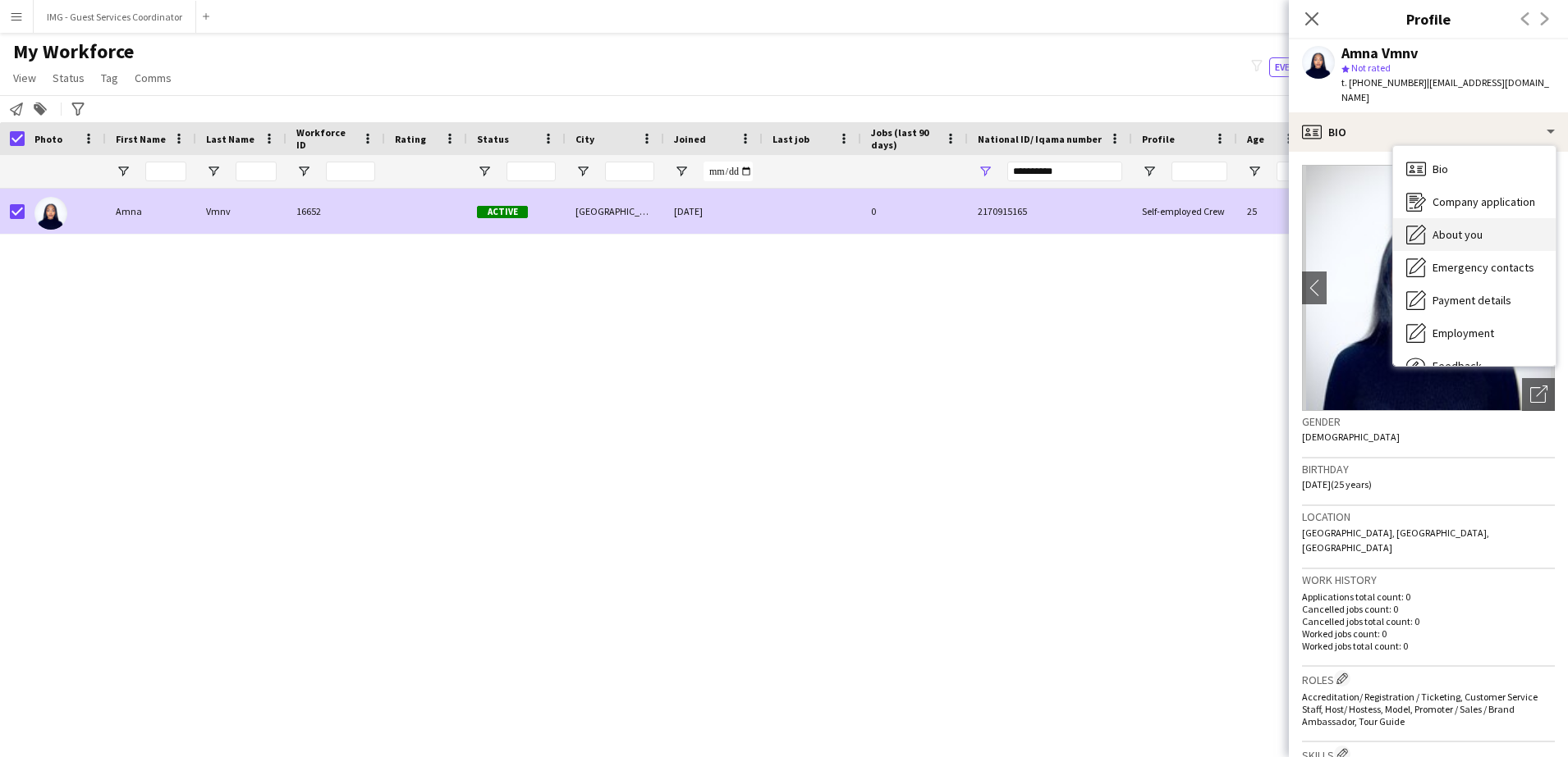
click at [1428, 228] on div "About you About you" at bounding box center [1475, 234] width 162 height 33
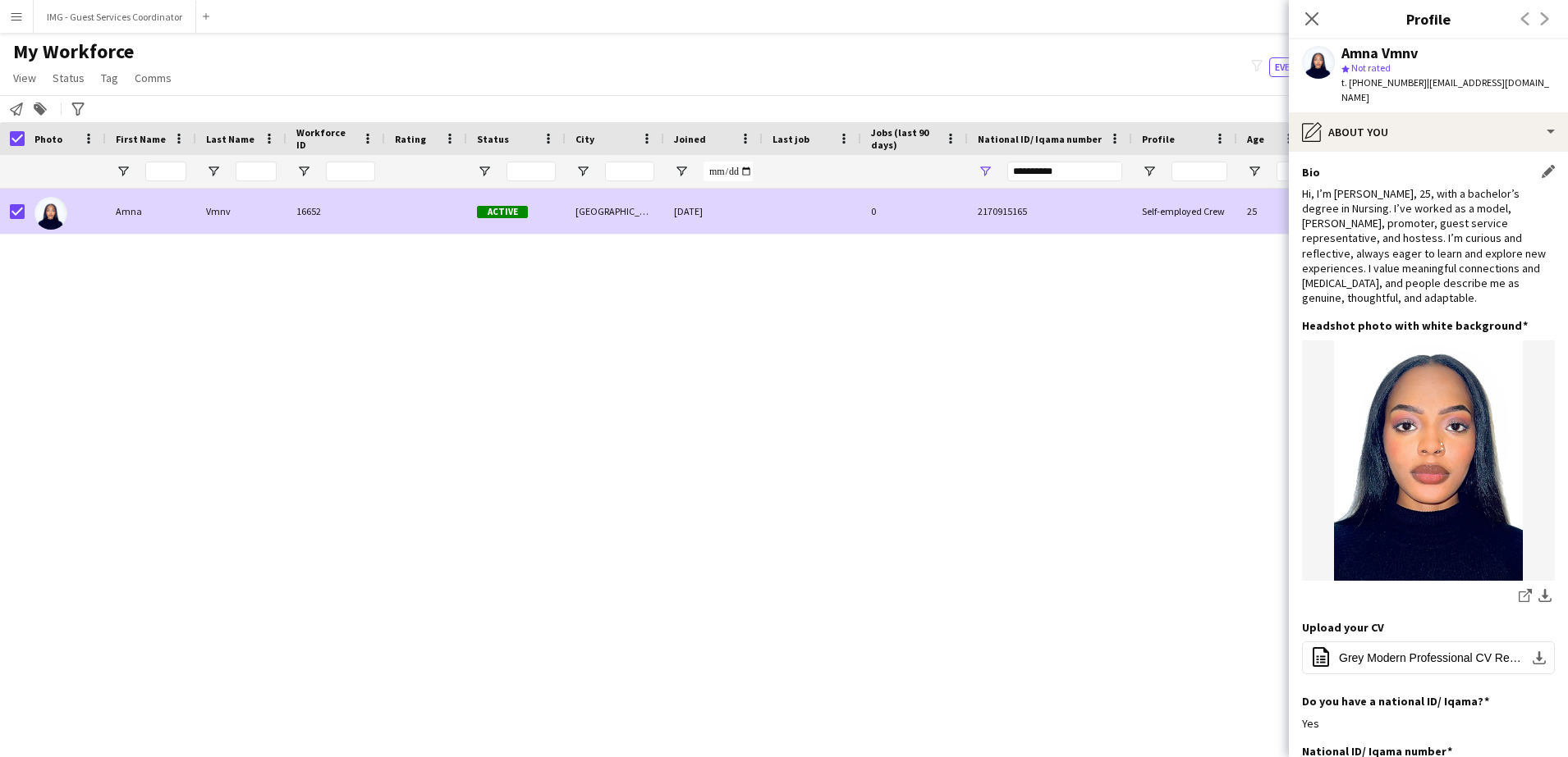
click at [1495, 199] on div "Hi, I’m [PERSON_NAME], 25, with a bachelor’s degree in Nursing. I’ve worked as …" at bounding box center [1428, 246] width 253 height 120
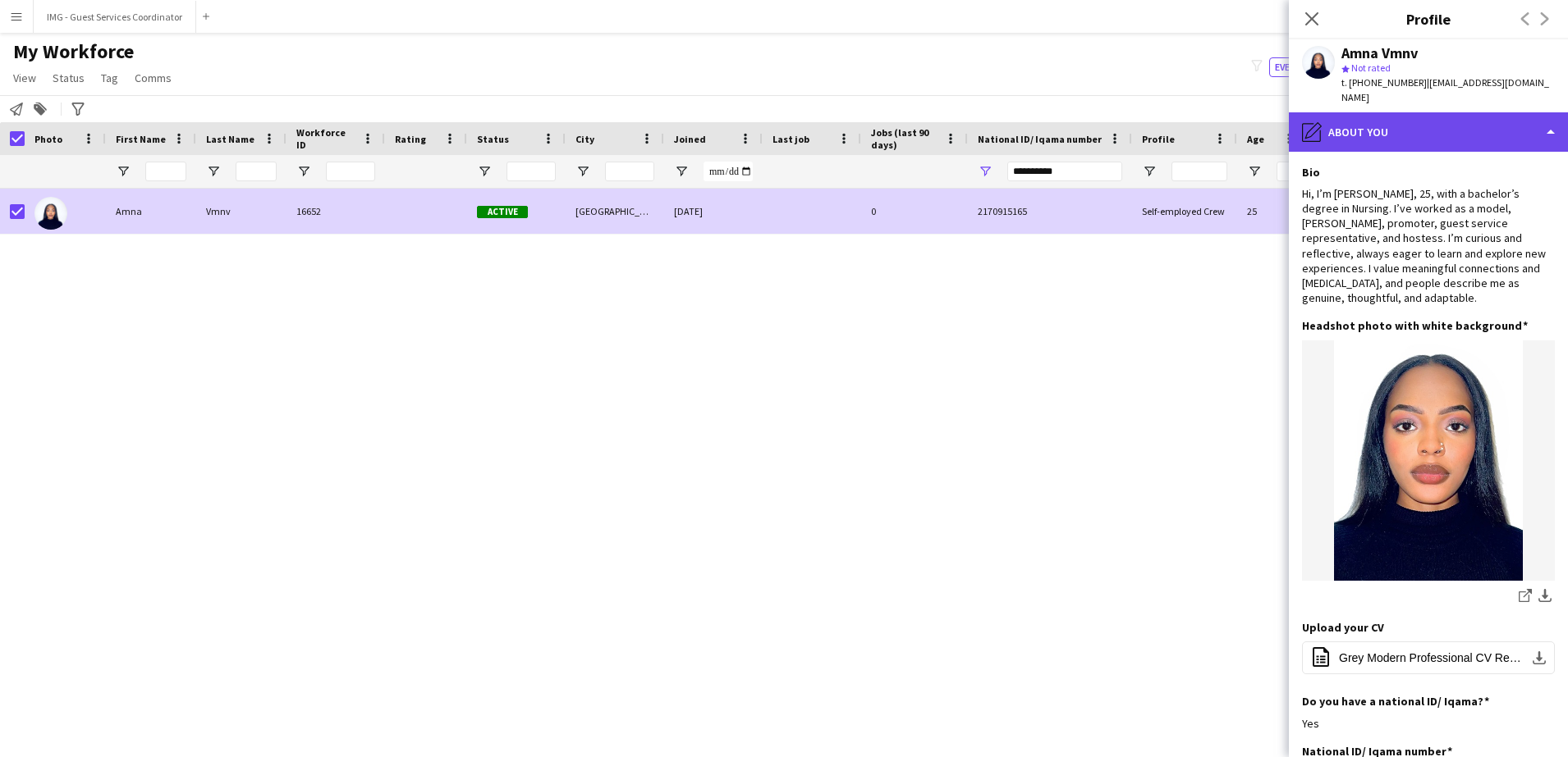
click at [1456, 113] on div "pencil4 About you" at bounding box center [1428, 132] width 279 height 39
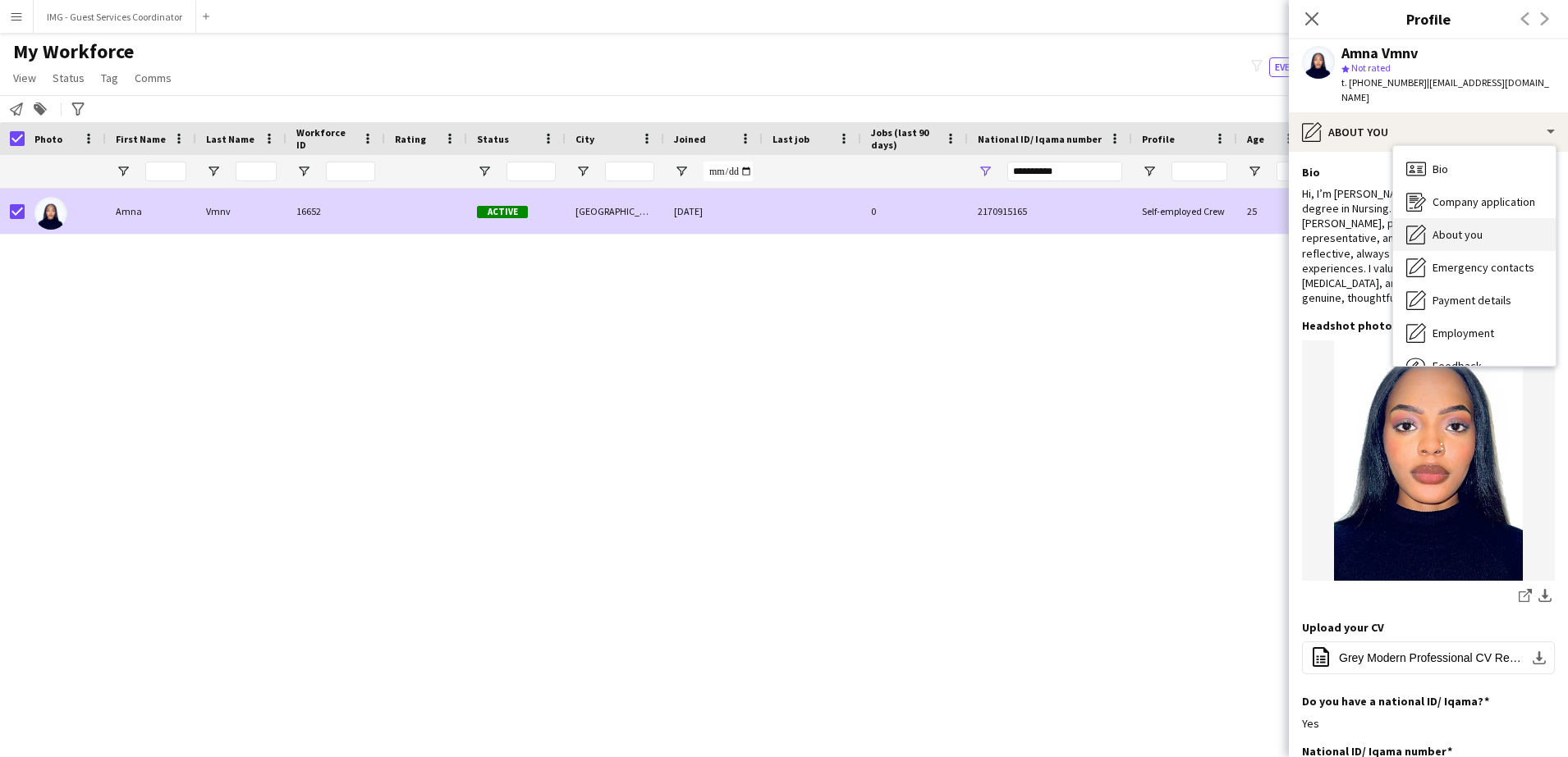
click at [1455, 227] on span "About you" at bounding box center [1458, 235] width 50 height 15
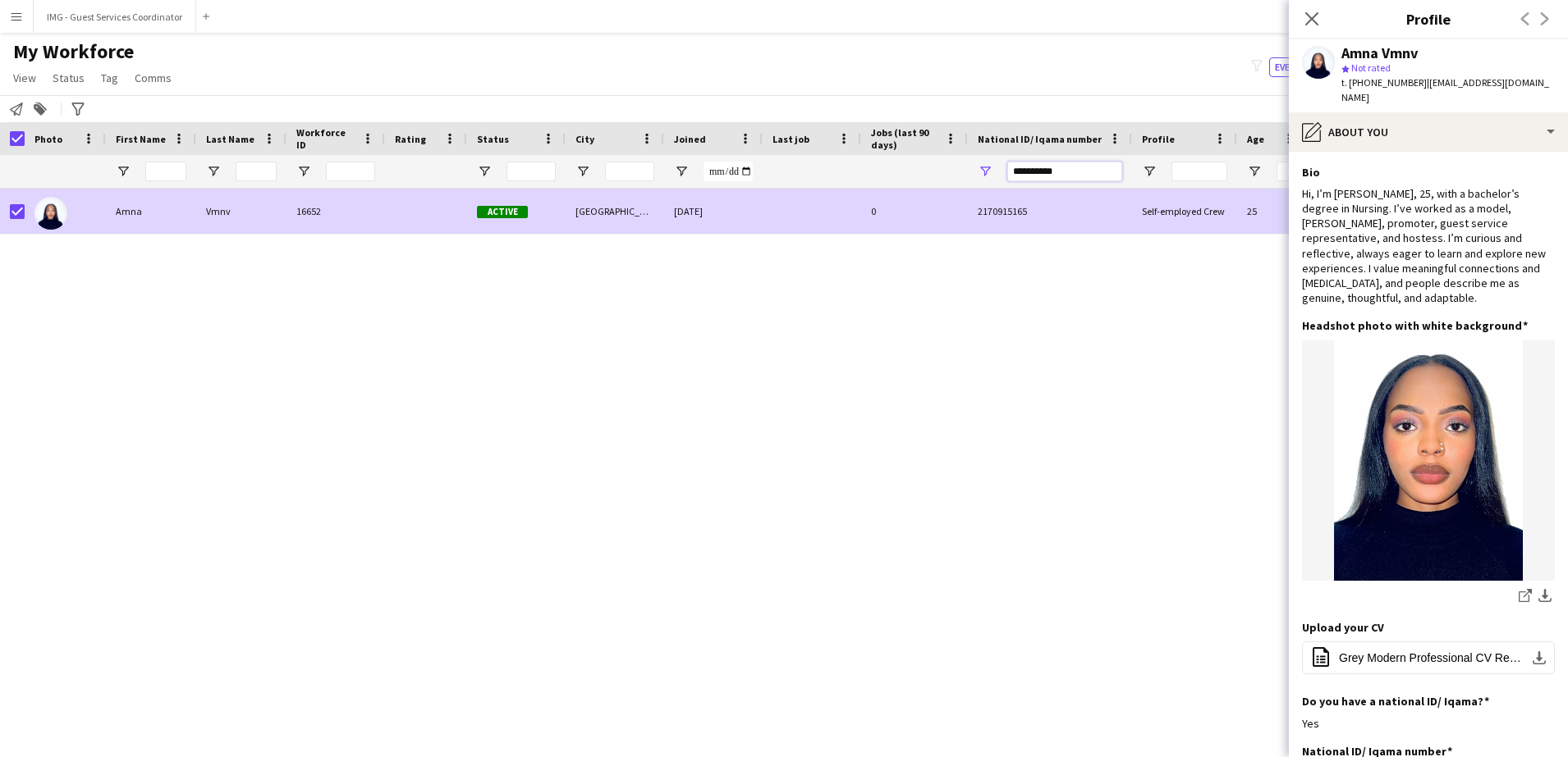
click at [1043, 172] on input "**********" at bounding box center [1064, 171] width 115 height 20
paste input "National ID/ Iqama number Filter Input"
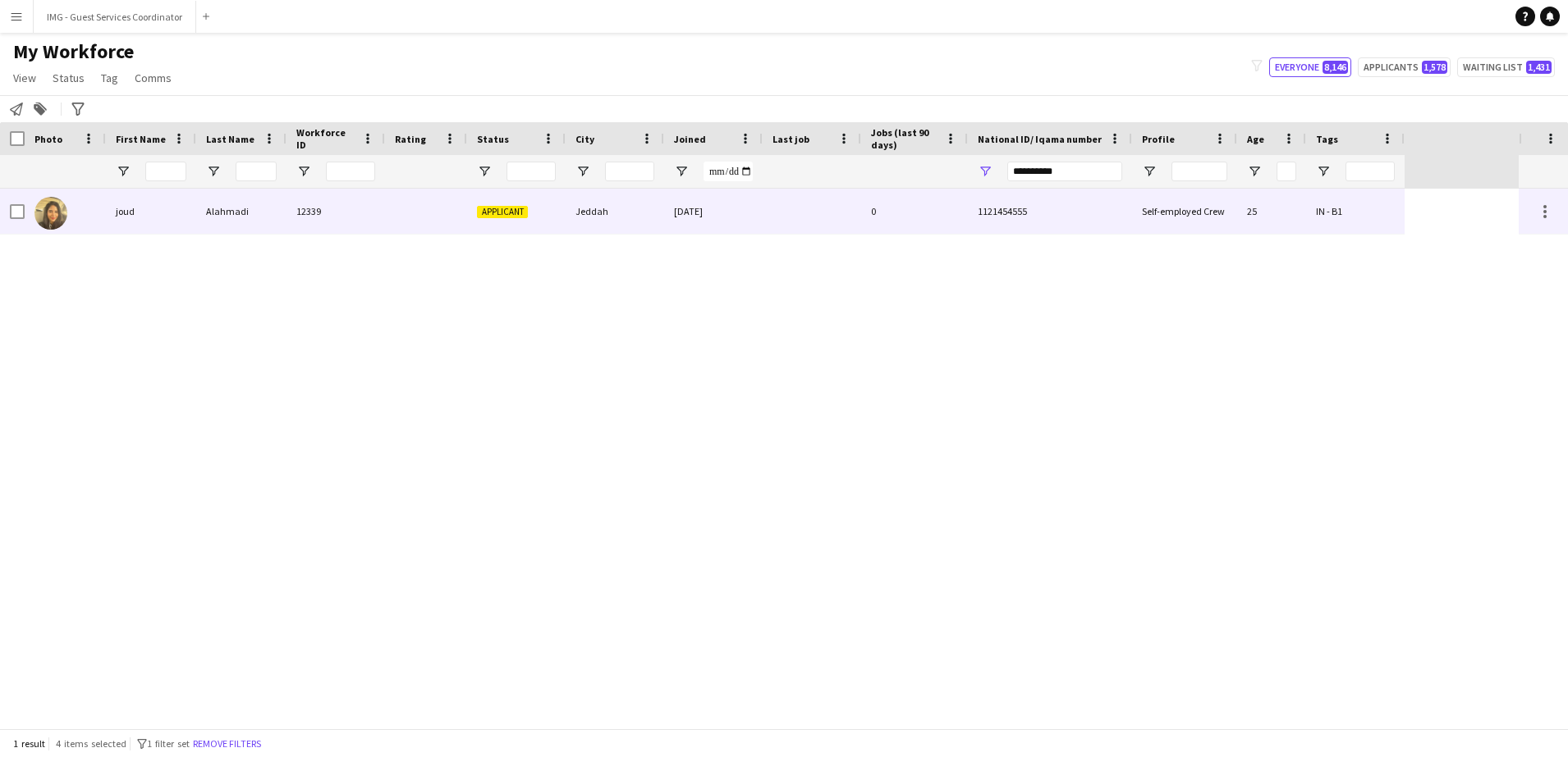
click at [726, 209] on div "[DATE]" at bounding box center [714, 211] width 99 height 45
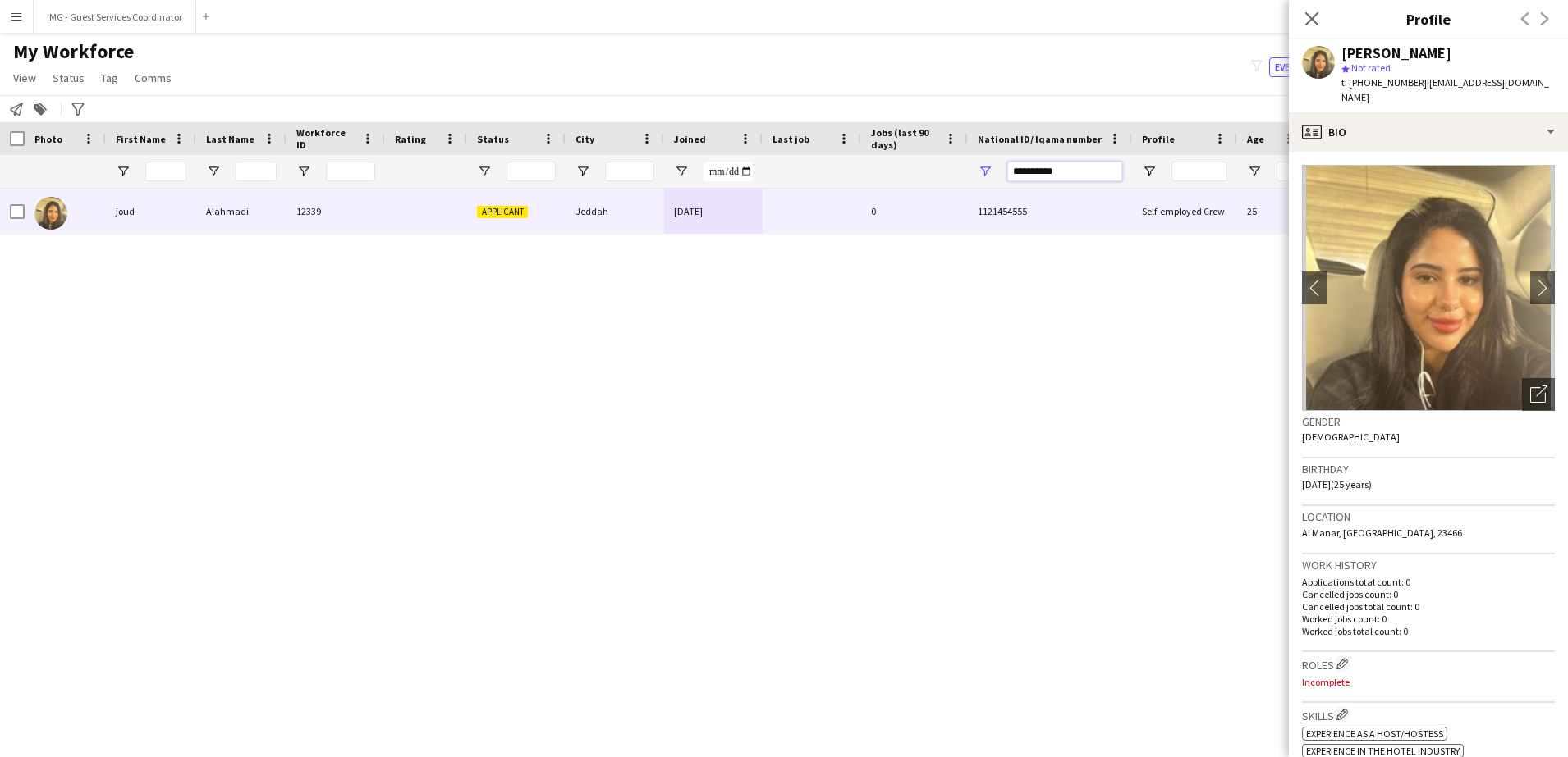
click at [1066, 163] on input "**********" at bounding box center [1064, 171] width 115 height 20
paste input "National ID/ Iqama number Filter Input"
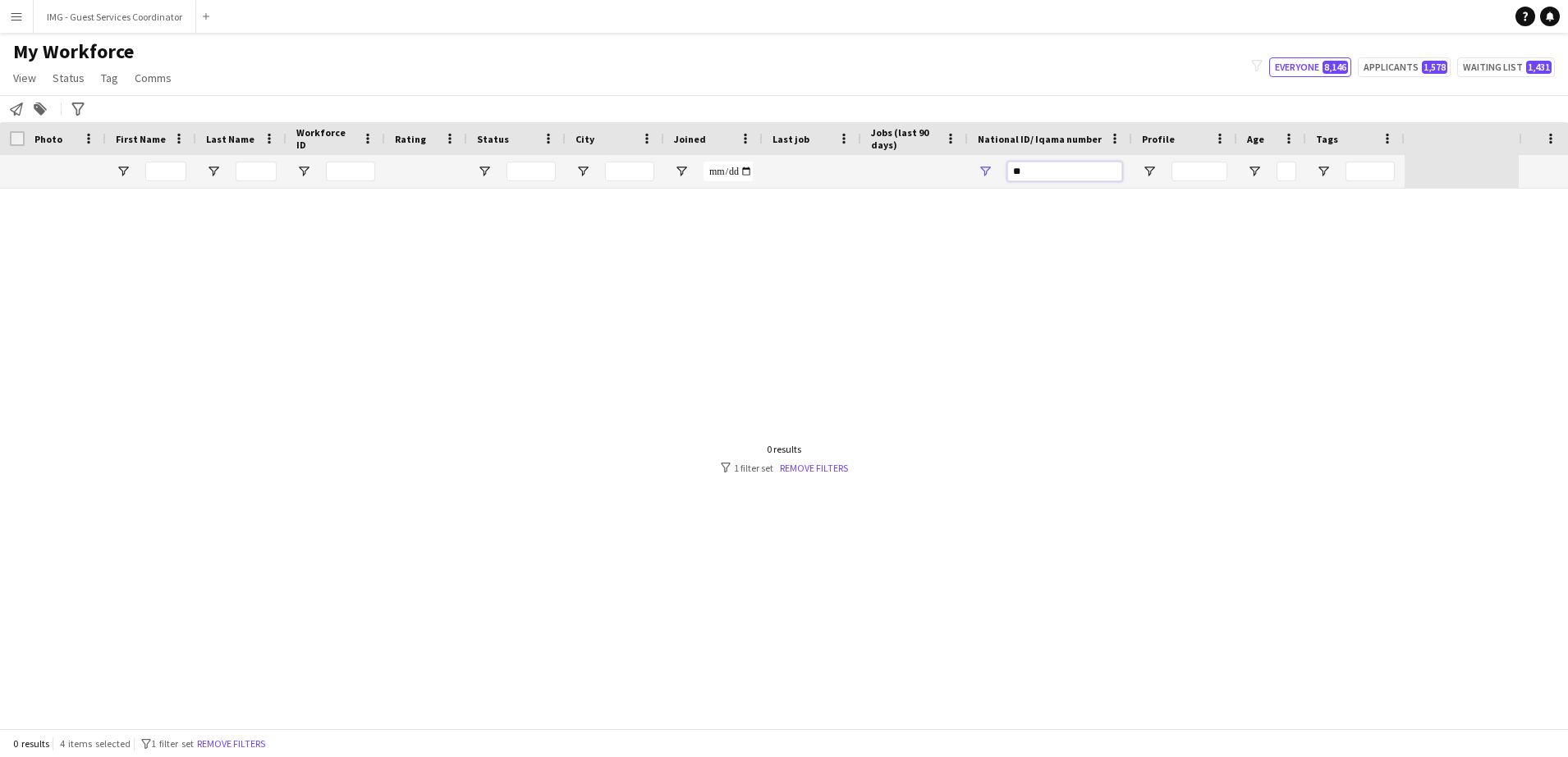
type input "*"
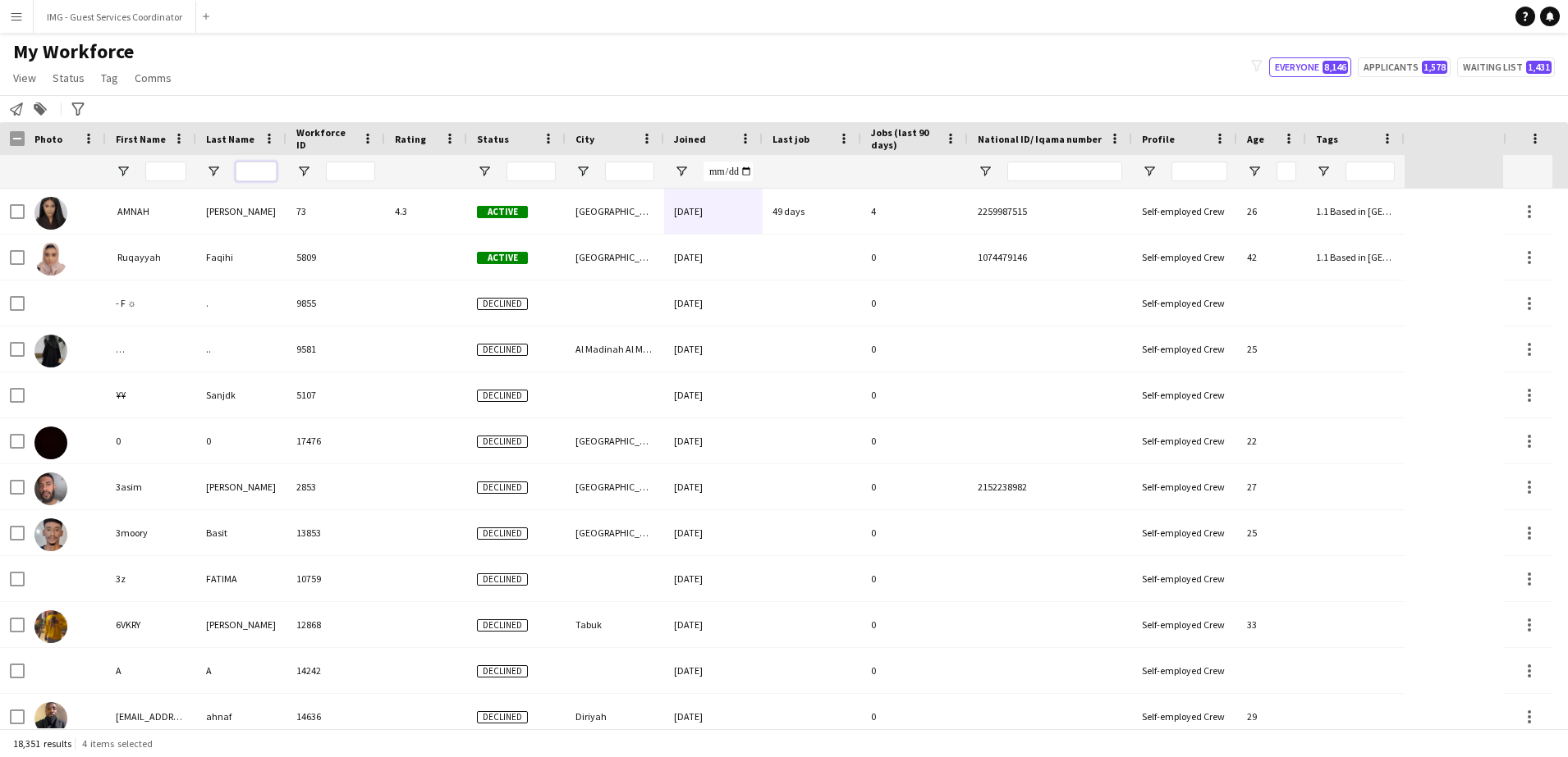
click at [253, 170] on input "Last Name Filter Input" at bounding box center [257, 171] width 41 height 20
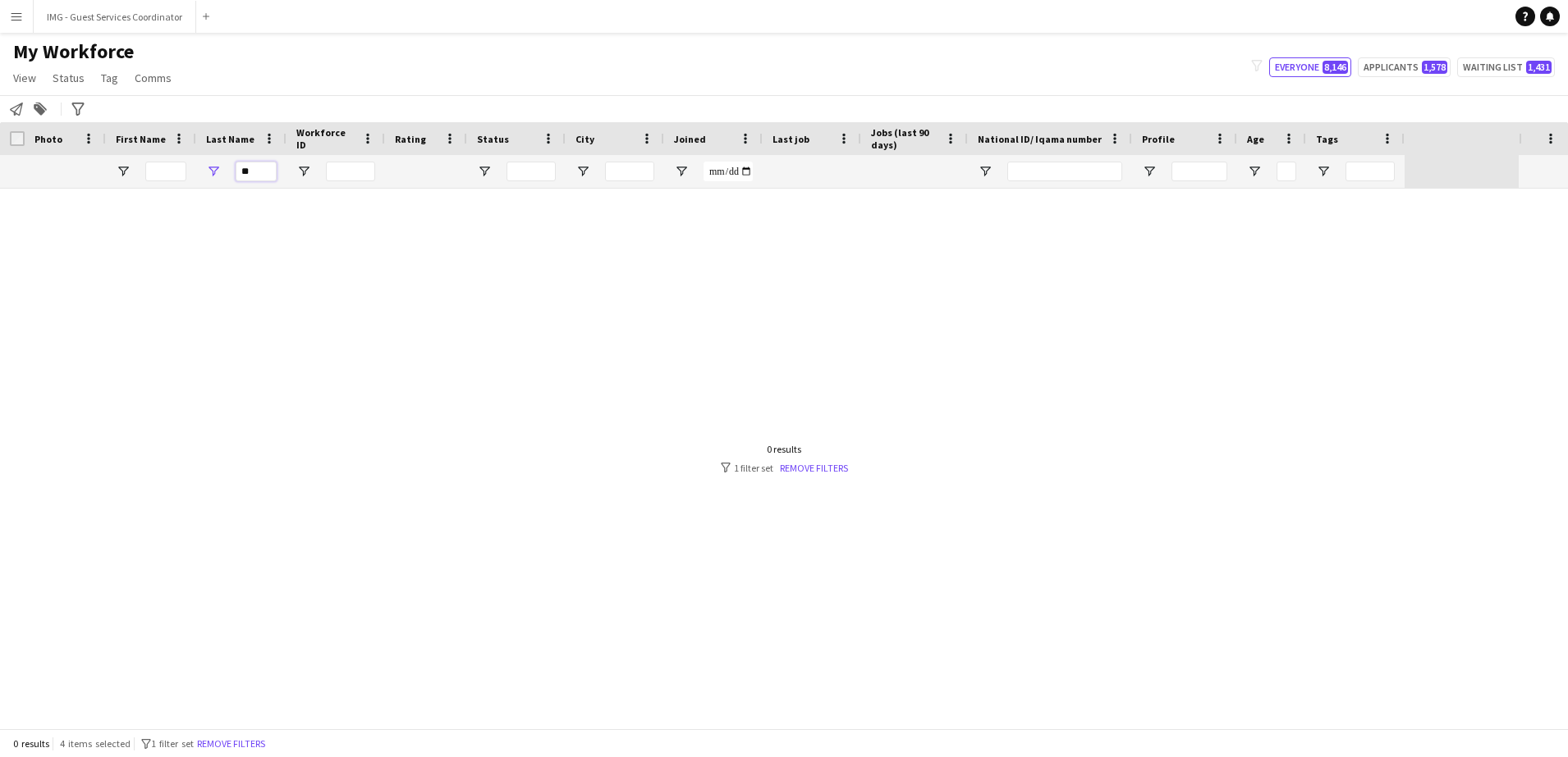
type input "*"
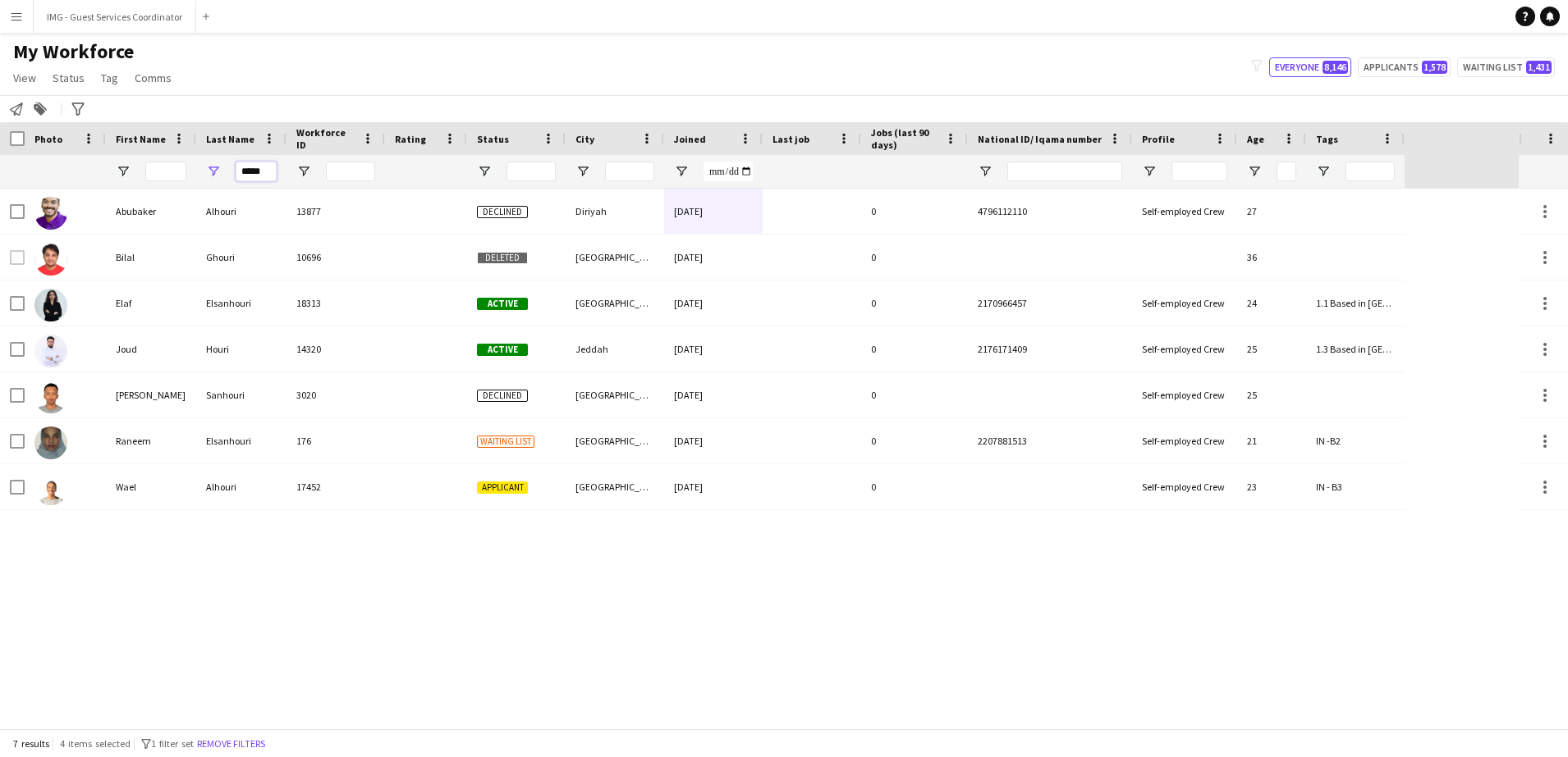
type input "*****"
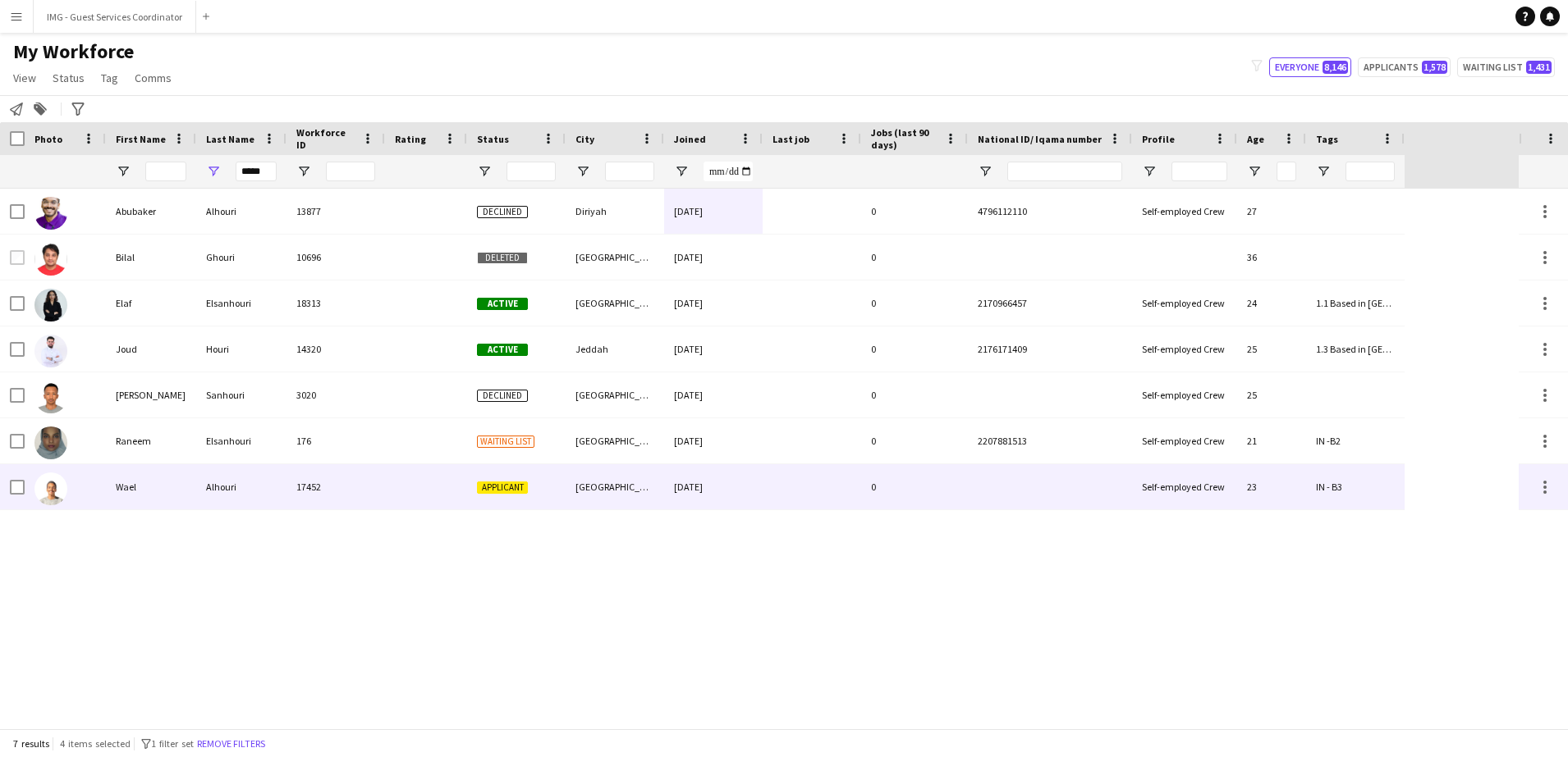
click at [234, 494] on div "Alhouri" at bounding box center [241, 487] width 90 height 45
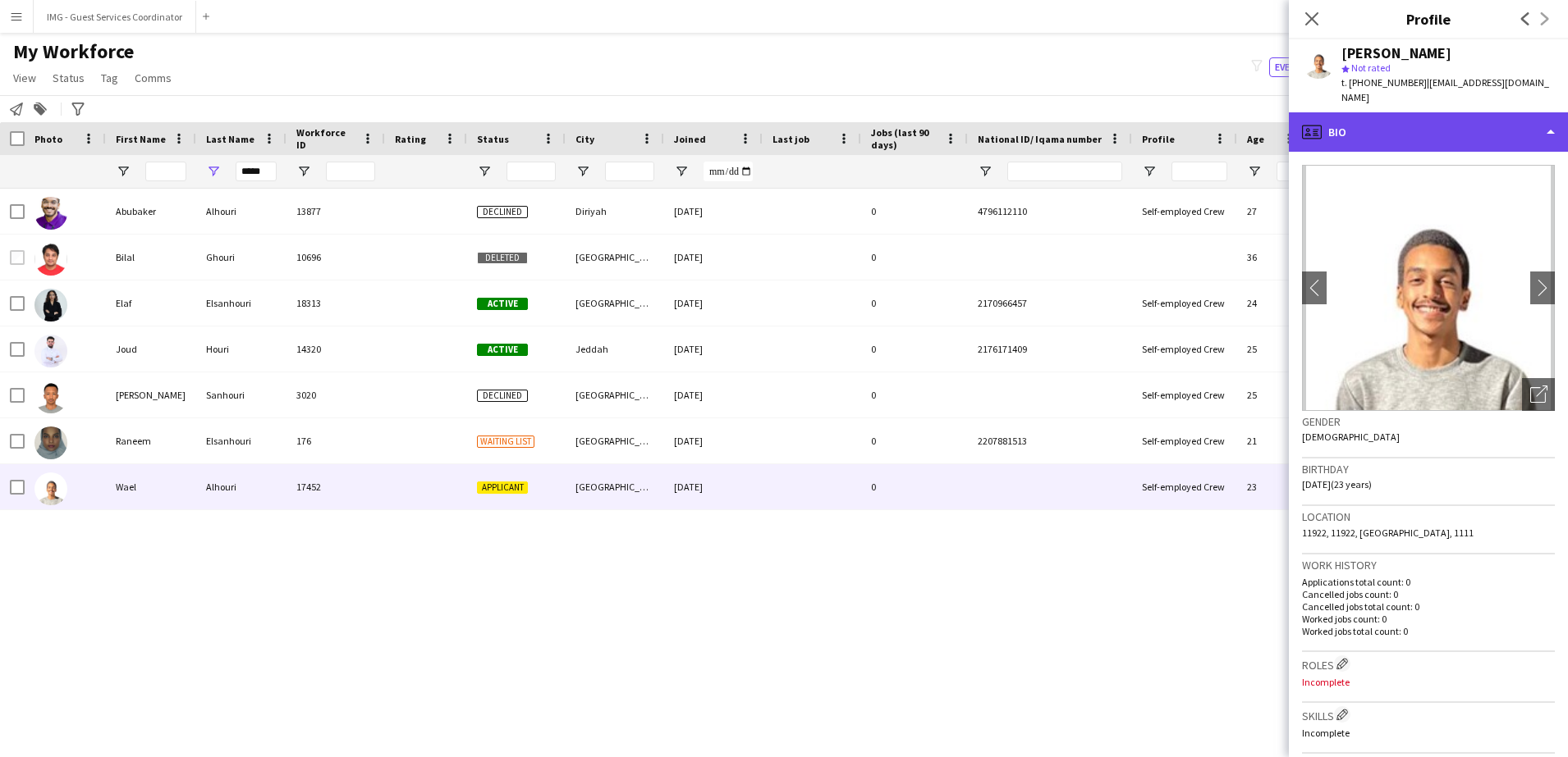
click at [1450, 120] on div "profile Bio" at bounding box center [1428, 132] width 279 height 39
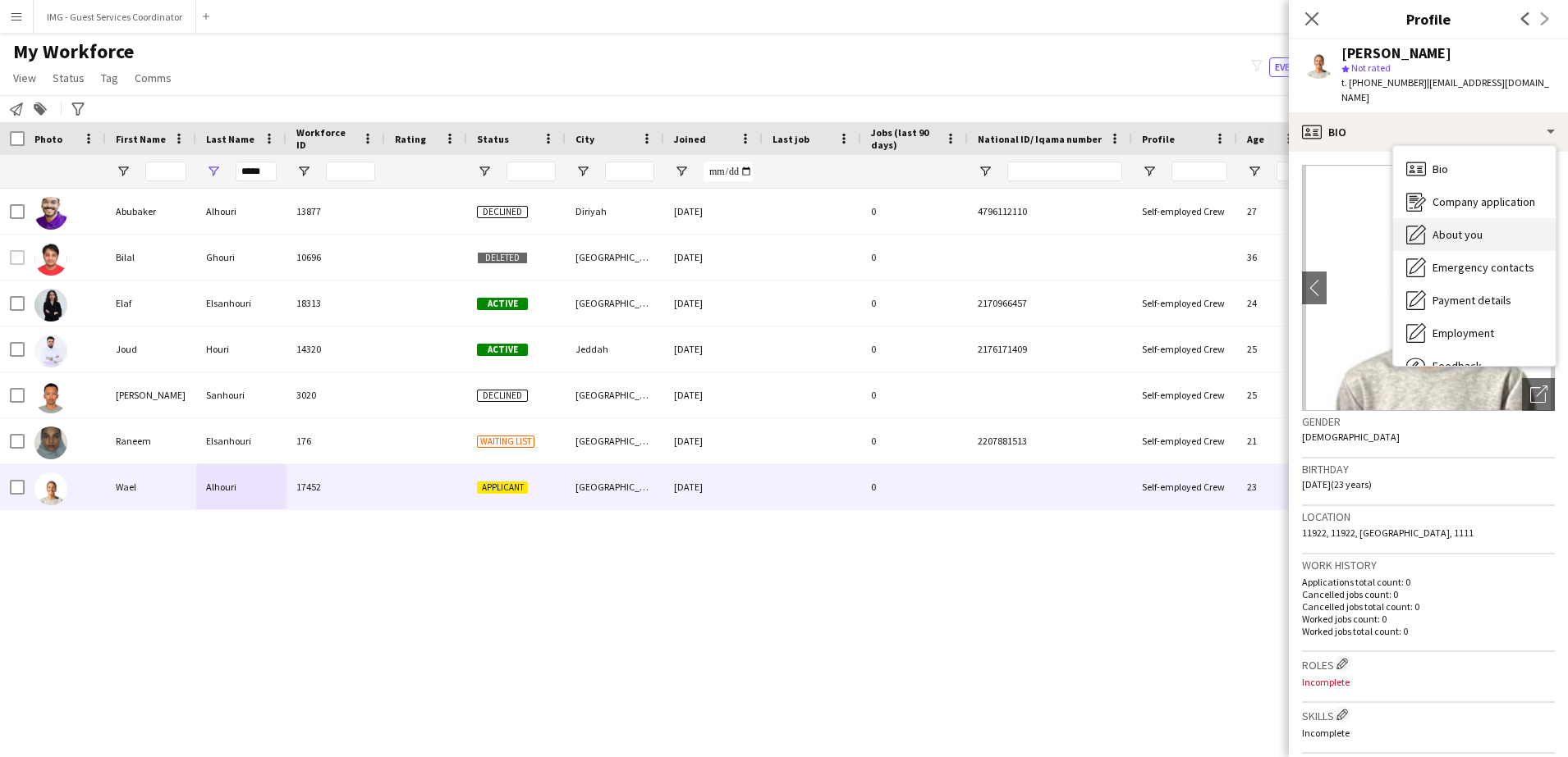
click at [1459, 227] on span "About you" at bounding box center [1458, 235] width 50 height 15
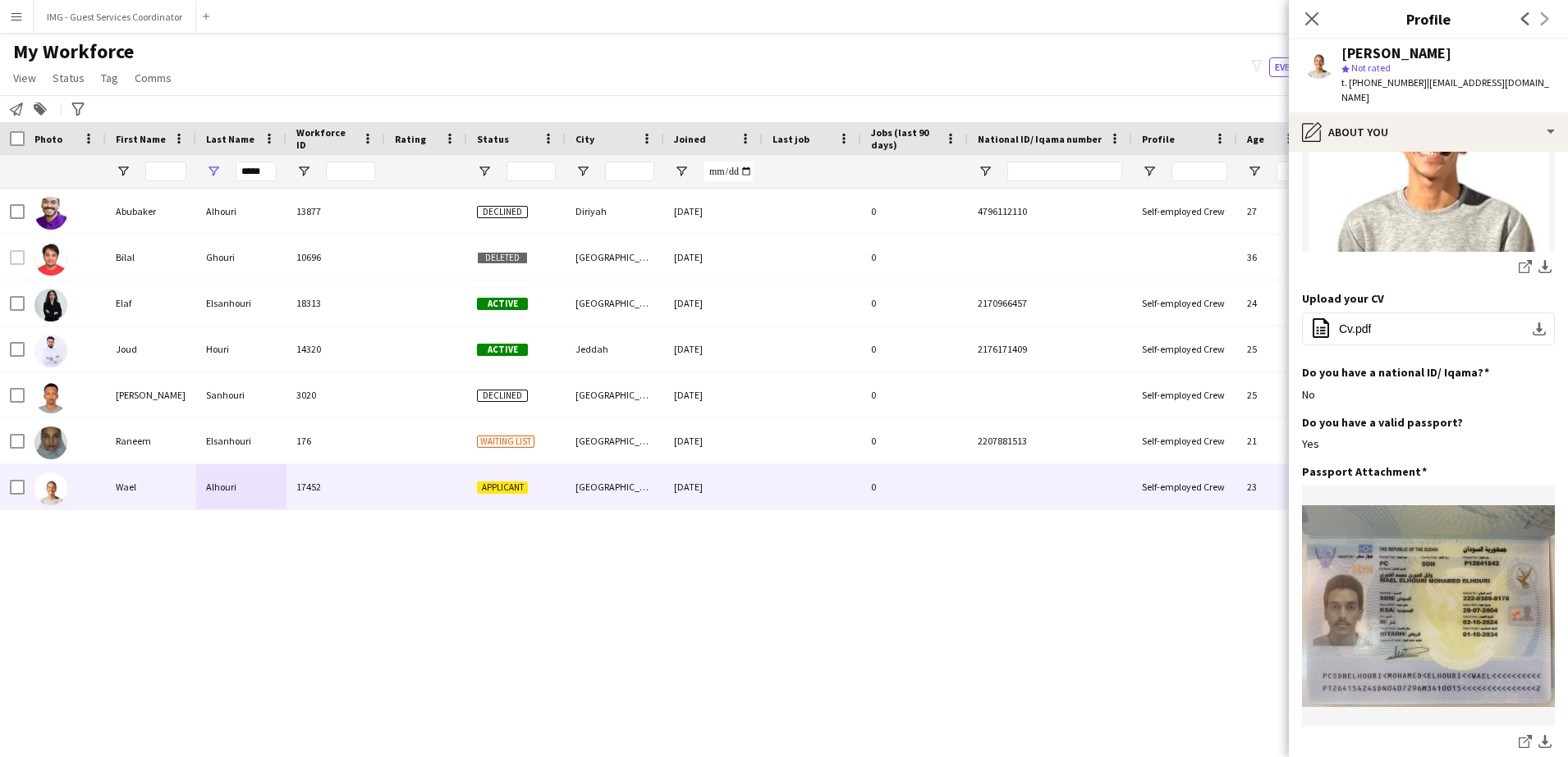
scroll to position [298, 0]
